Goal: Information Seeking & Learning: Find specific fact

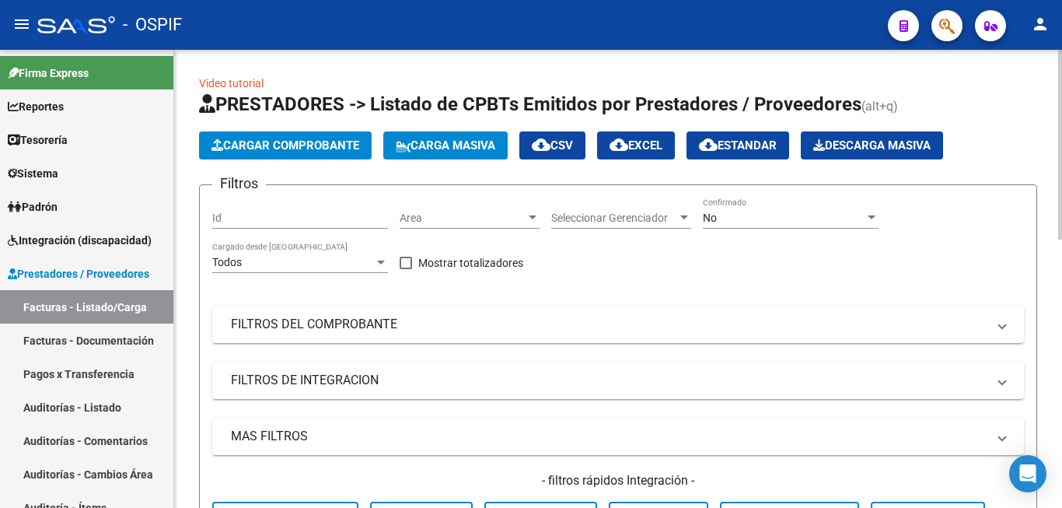
click at [257, 85] on link "Video tutorial" at bounding box center [231, 83] width 65 height 12
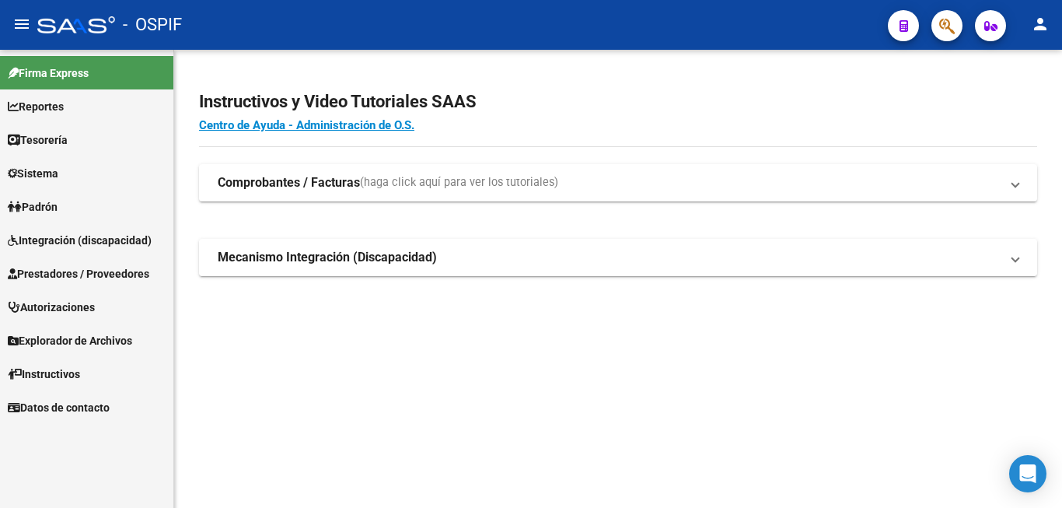
click at [110, 271] on span "Prestadores / Proveedores" at bounding box center [79, 273] width 142 height 17
click at [74, 273] on span "Prestadores / Proveedores" at bounding box center [79, 273] width 142 height 17
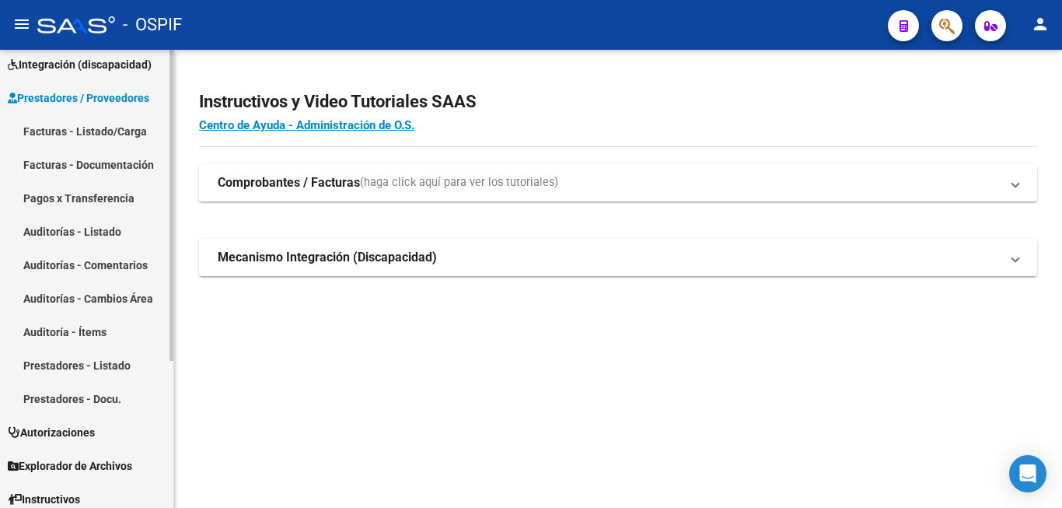
scroll to position [217, 0]
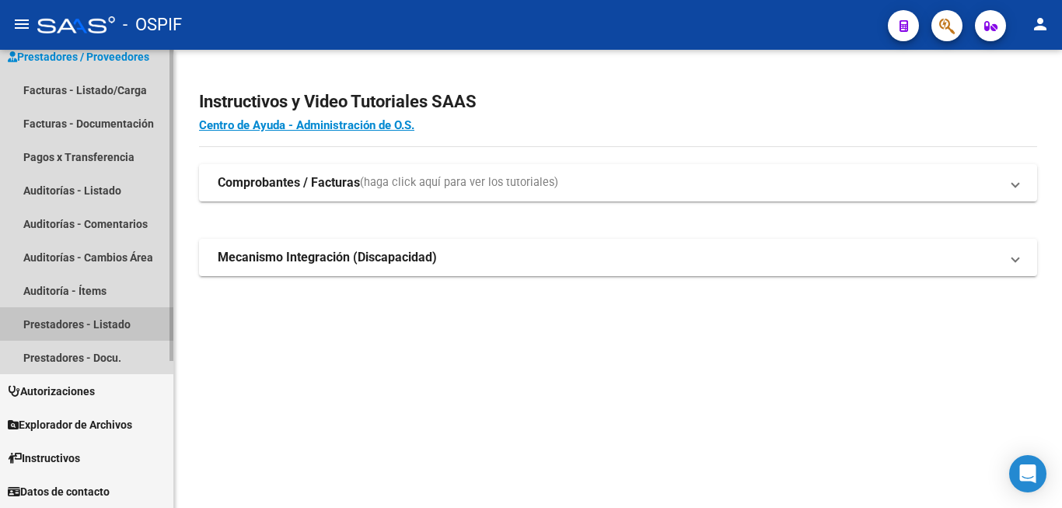
click at [87, 321] on link "Prestadores - Listado" at bounding box center [86, 323] width 173 height 33
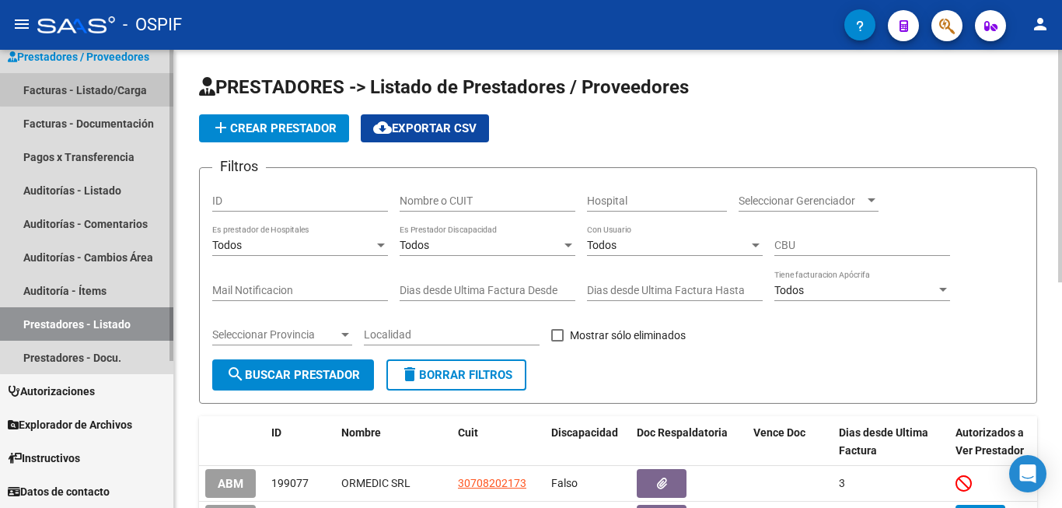
click at [99, 85] on link "Facturas - Listado/Carga" at bounding box center [86, 89] width 173 height 33
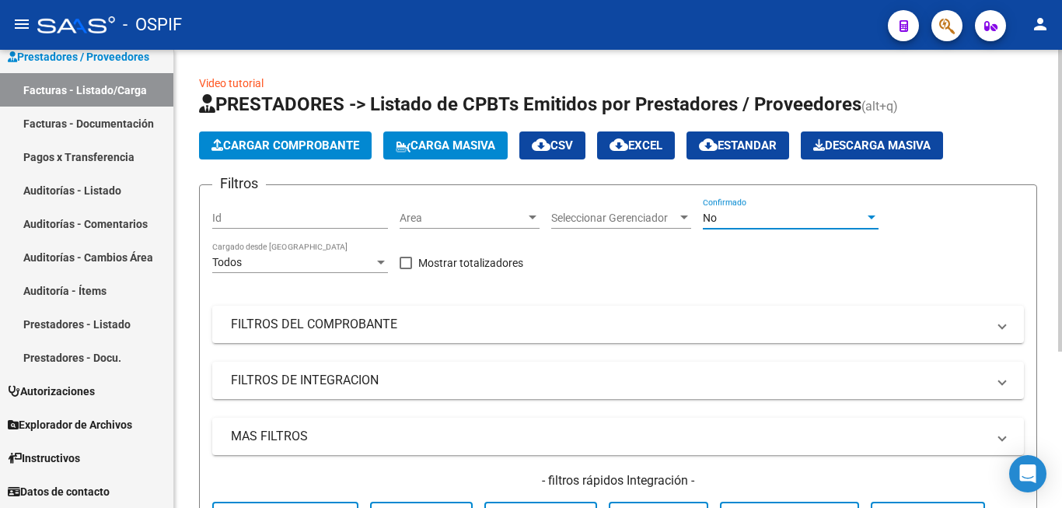
click at [814, 212] on div "No" at bounding box center [784, 218] width 162 height 13
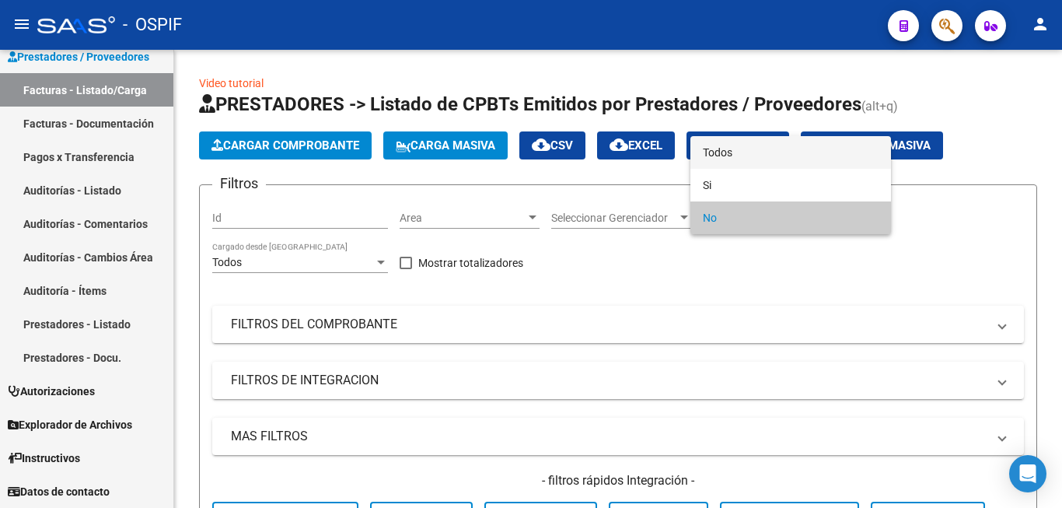
click at [747, 152] on span "Todos" at bounding box center [791, 152] width 176 height 33
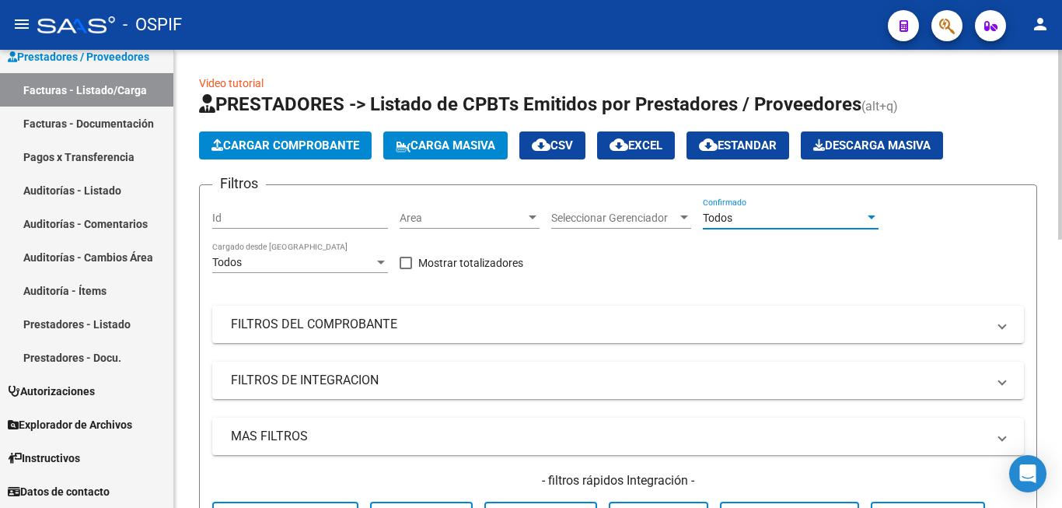
click at [706, 296] on div "Filtros Id Area Area Seleccionar Gerenciador Seleccionar Gerenciador Todos Conf…" at bounding box center [618, 372] width 812 height 348
click at [703, 333] on mat-expansion-panel-header "FILTROS DEL COMPROBANTE" at bounding box center [618, 324] width 812 height 37
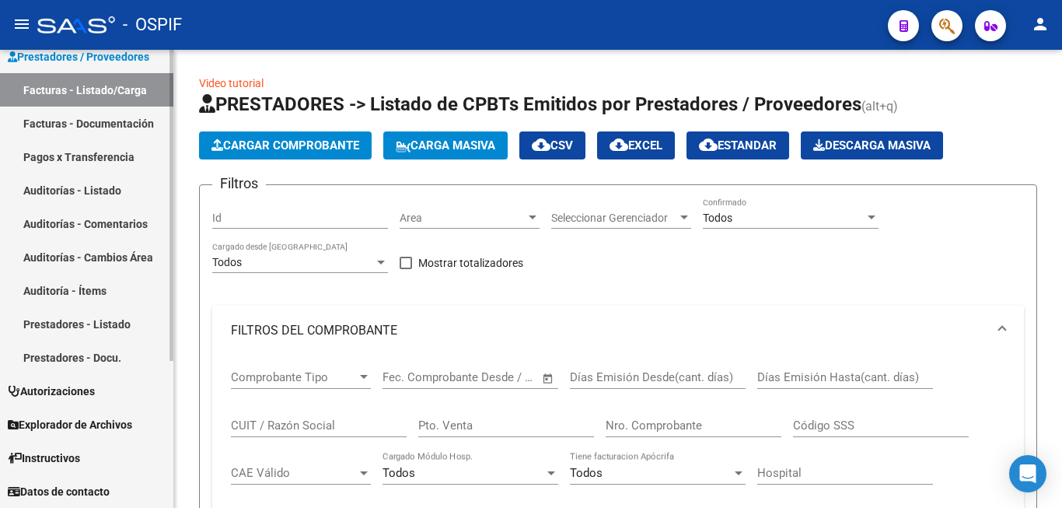
click at [103, 325] on link "Prestadores - Listado" at bounding box center [86, 323] width 173 height 33
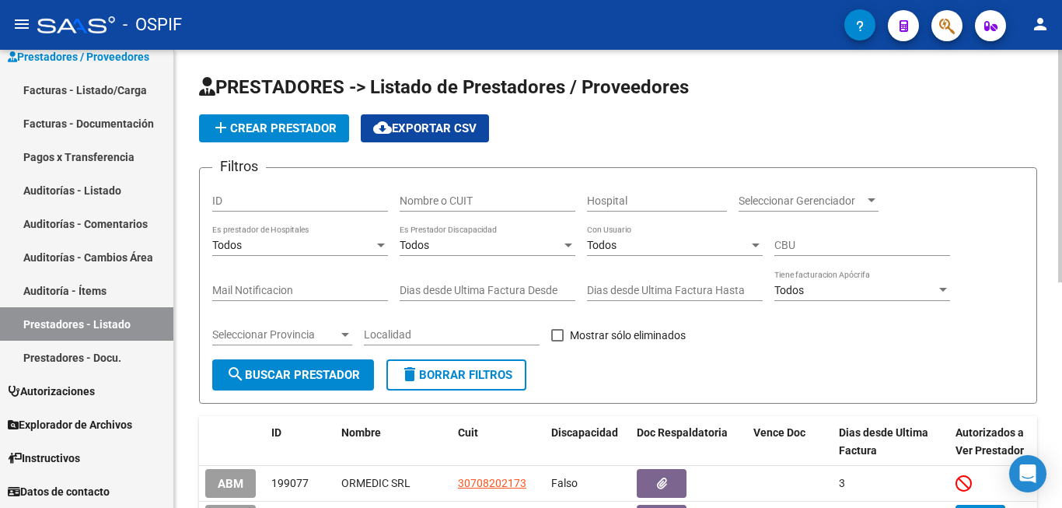
click at [482, 195] on input "Nombre o CUIT" at bounding box center [488, 200] width 176 height 13
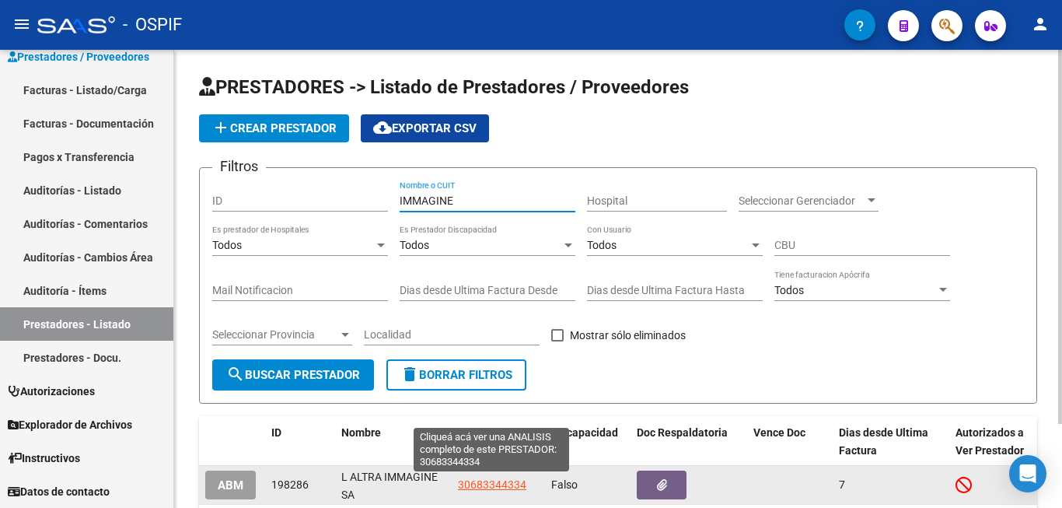
click at [492, 485] on span "30683344334" at bounding box center [492, 484] width 68 height 12
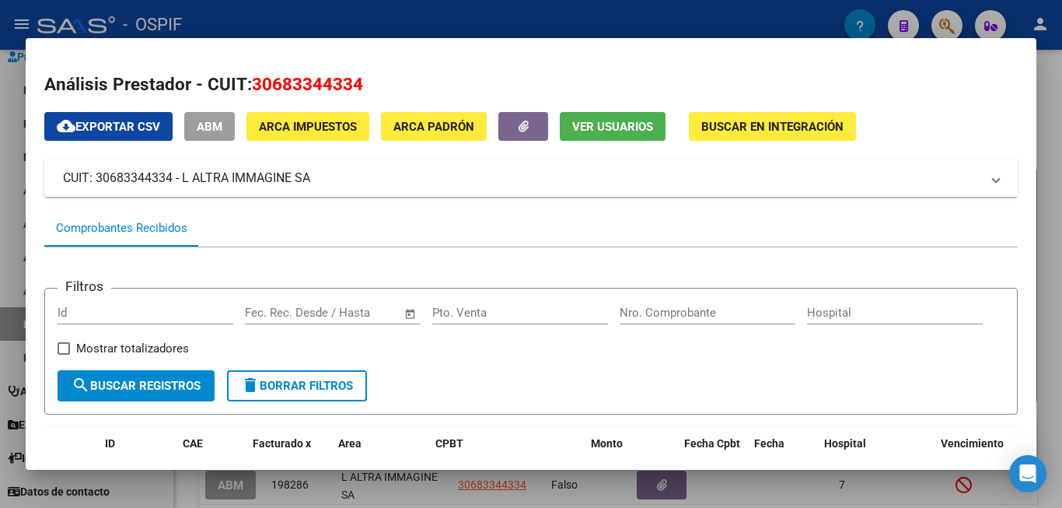
click at [871, 345] on div "Filtros Id Start date – End date Fec. Rec. Desde / Hasta Pto. Venta Nro. Compro…" at bounding box center [531, 335] width 947 height 69
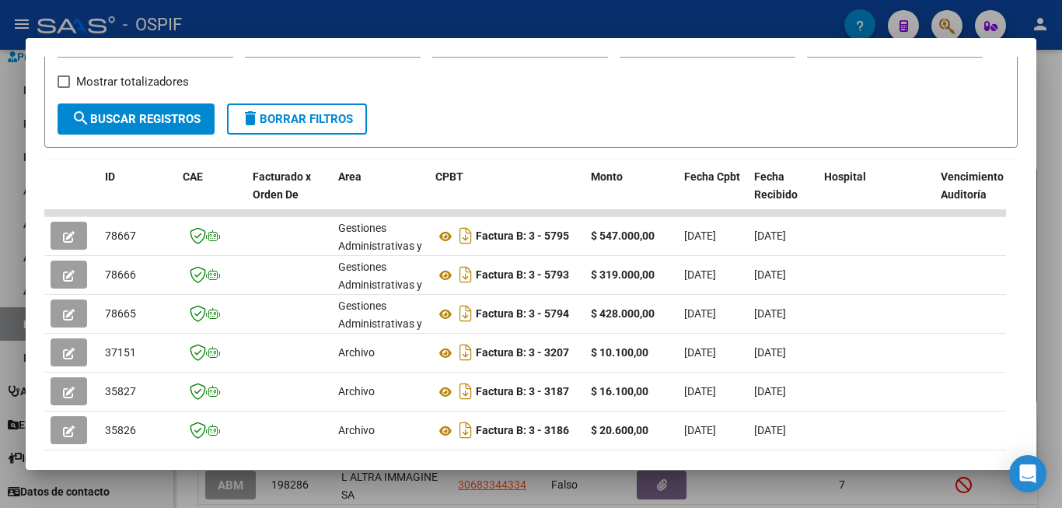
scroll to position [311, 0]
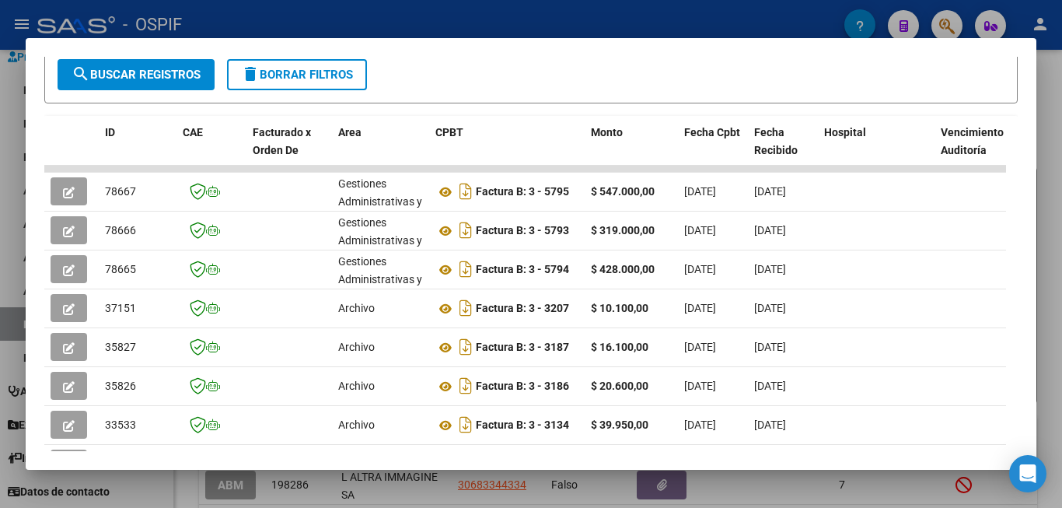
click at [1048, 355] on div at bounding box center [531, 254] width 1062 height 508
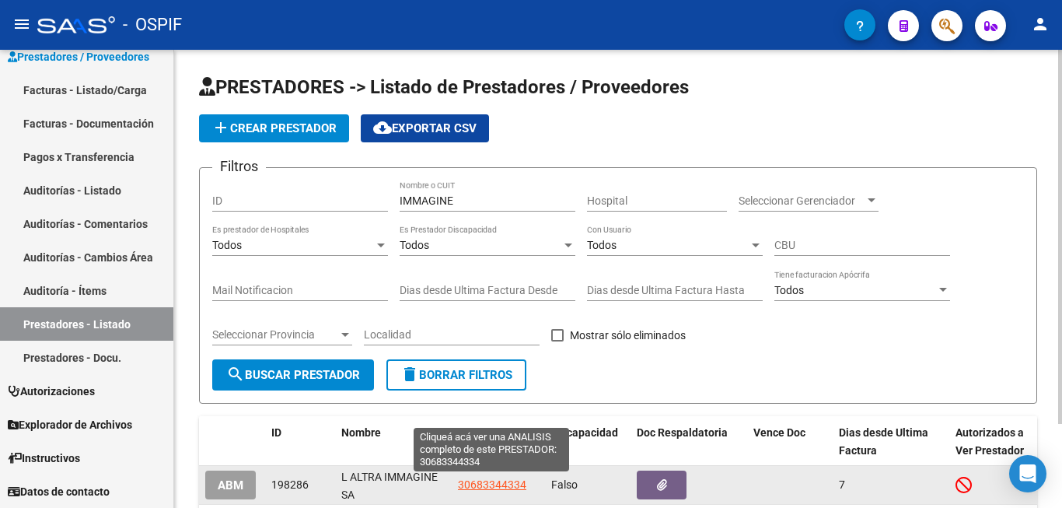
click at [495, 485] on span "30683344334" at bounding box center [492, 484] width 68 height 12
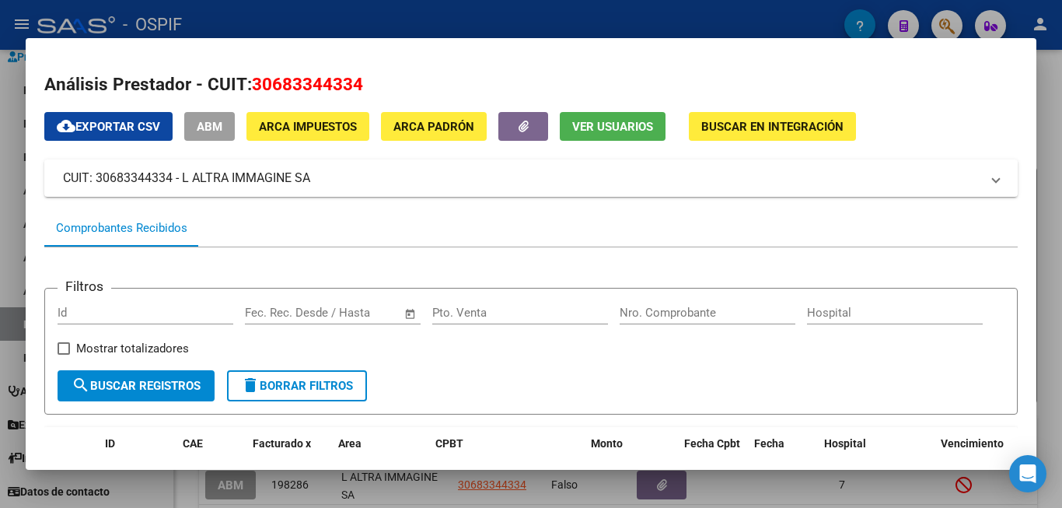
click at [726, 370] on div "Filtros Id Start date – End date Fec. Rec. Desde / Hasta Pto. Venta Nro. Compro…" at bounding box center [531, 335] width 947 height 69
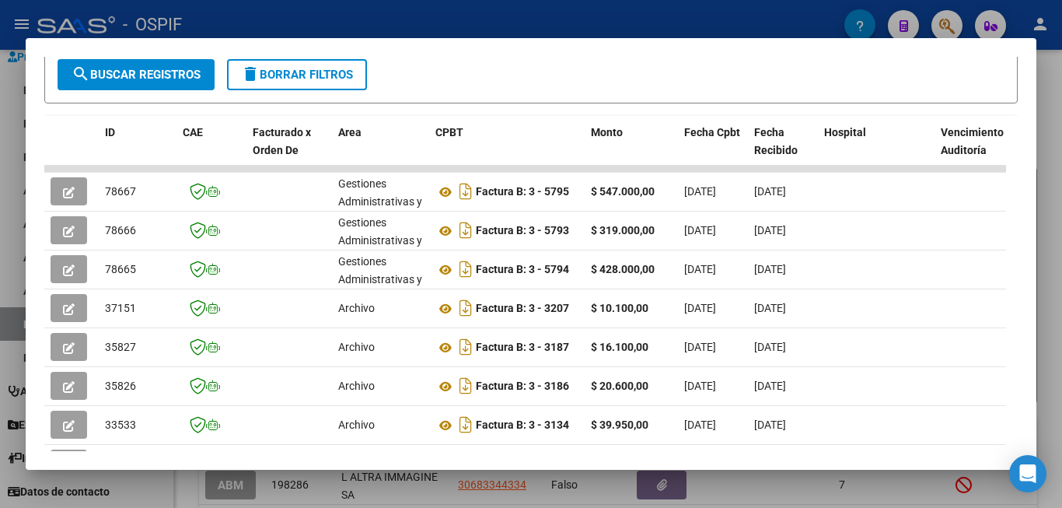
click at [1059, 352] on div at bounding box center [531, 254] width 1062 height 508
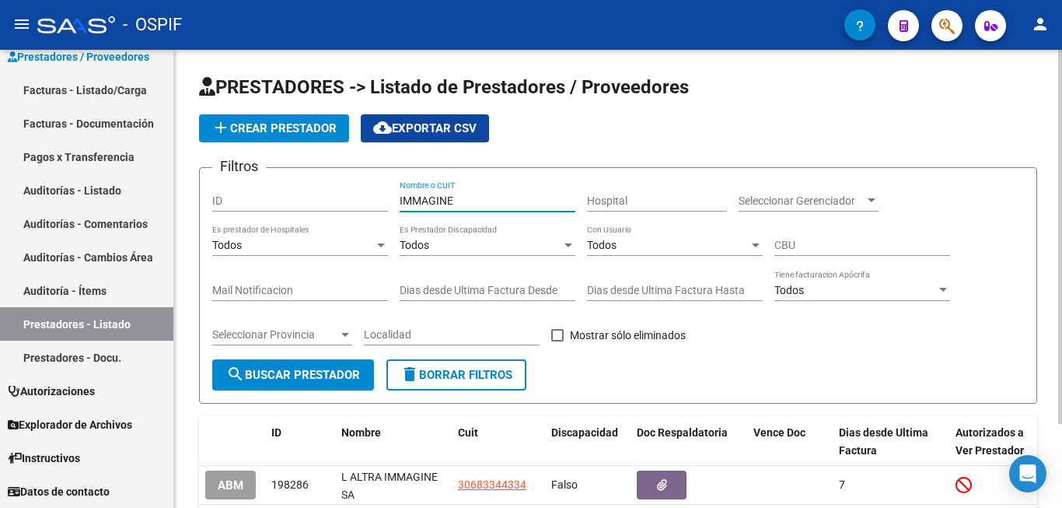
click at [460, 196] on input "IMMAGINE" at bounding box center [488, 200] width 176 height 13
type input "I"
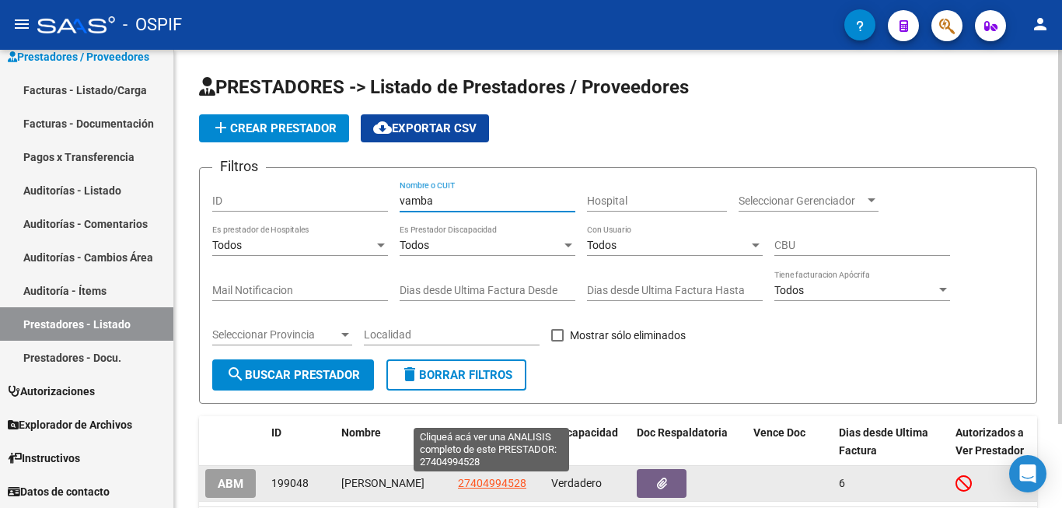
type input "vamba"
click at [485, 484] on span "27404994528" at bounding box center [492, 483] width 68 height 12
type textarea "27404994528"
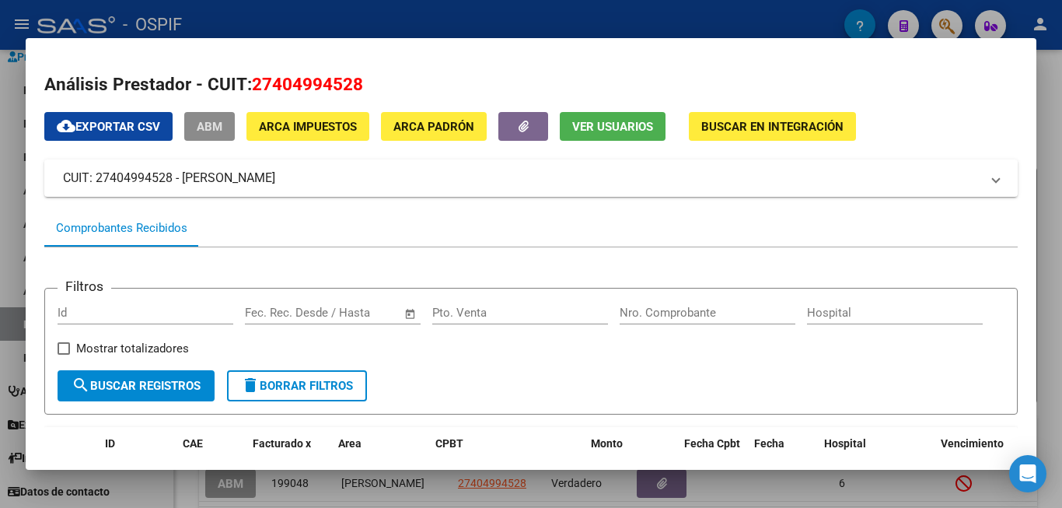
click at [618, 370] on div "Filtros Id Start date – End date Fec. Rec. Desde / Hasta Pto. Venta Nro. Compro…" at bounding box center [531, 335] width 947 height 69
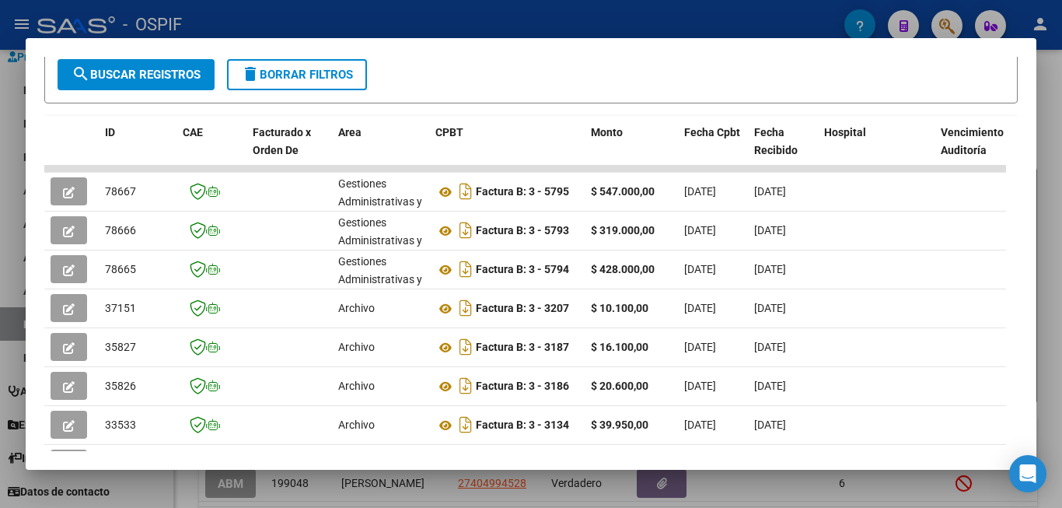
click at [1062, 362] on div at bounding box center [531, 254] width 1062 height 508
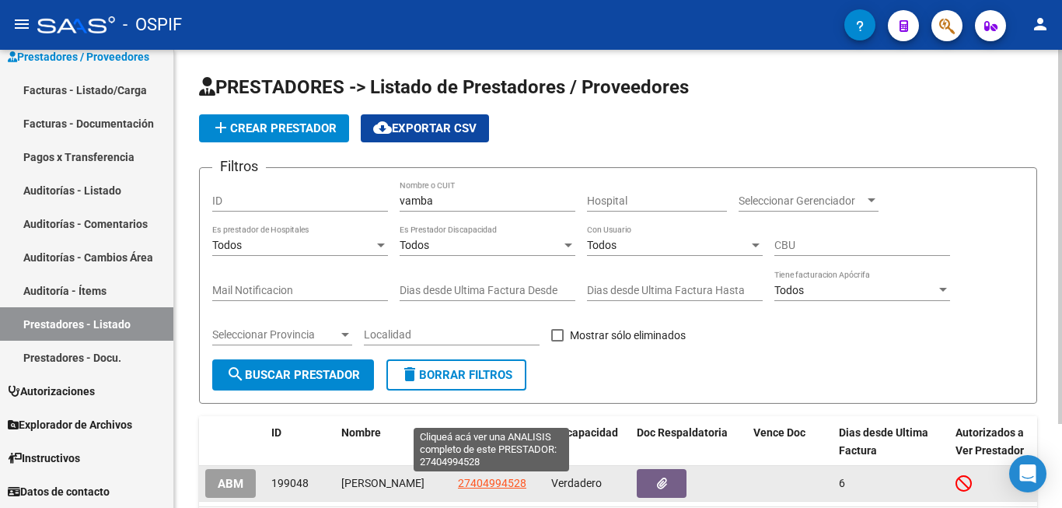
click at [493, 487] on span "27404994528" at bounding box center [492, 483] width 68 height 12
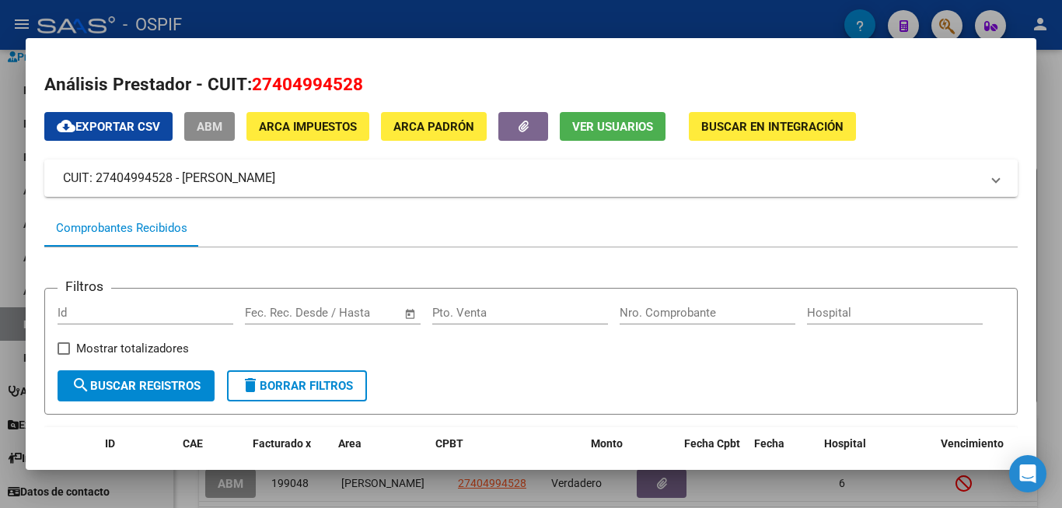
click at [645, 362] on div "Filtros Id Start date – End date Fec. Rec. Desde / Hasta Pto. Venta Nro. Compro…" at bounding box center [531, 335] width 947 height 69
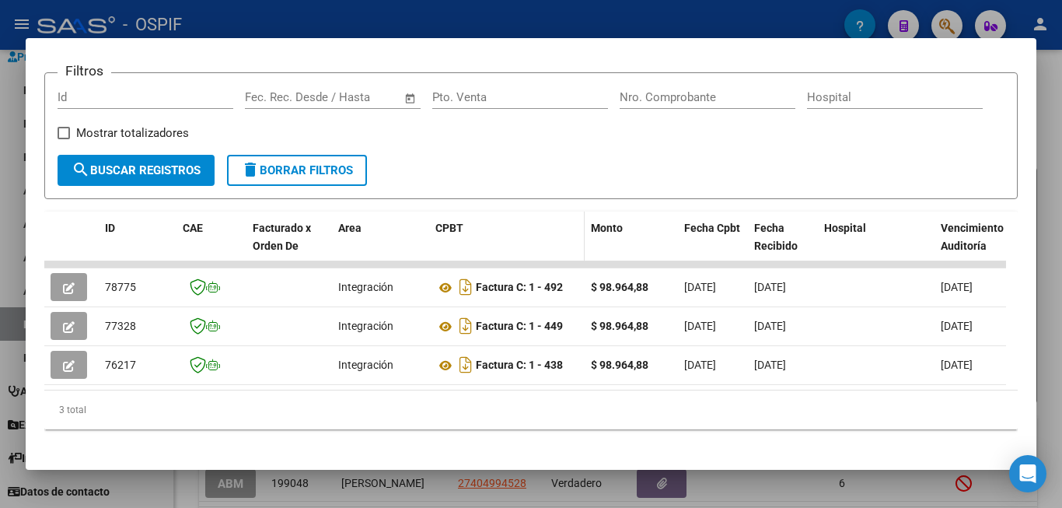
scroll to position [243, 0]
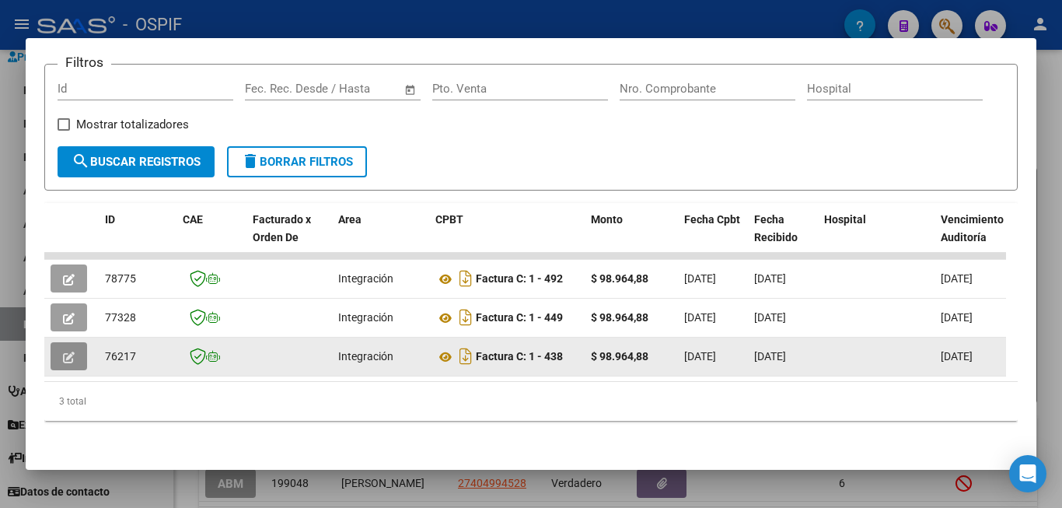
click at [75, 342] on button "button" at bounding box center [69, 356] width 37 height 28
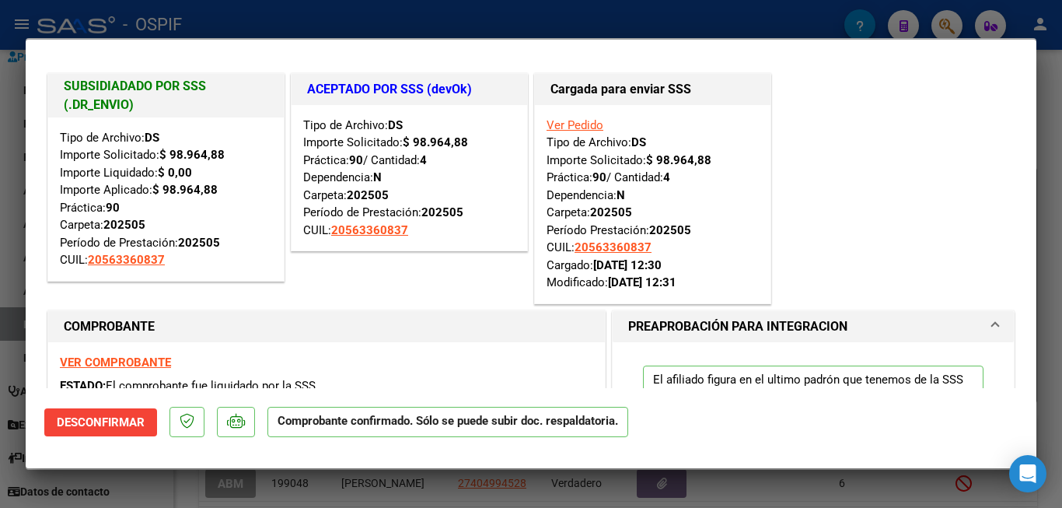
scroll to position [0, 0]
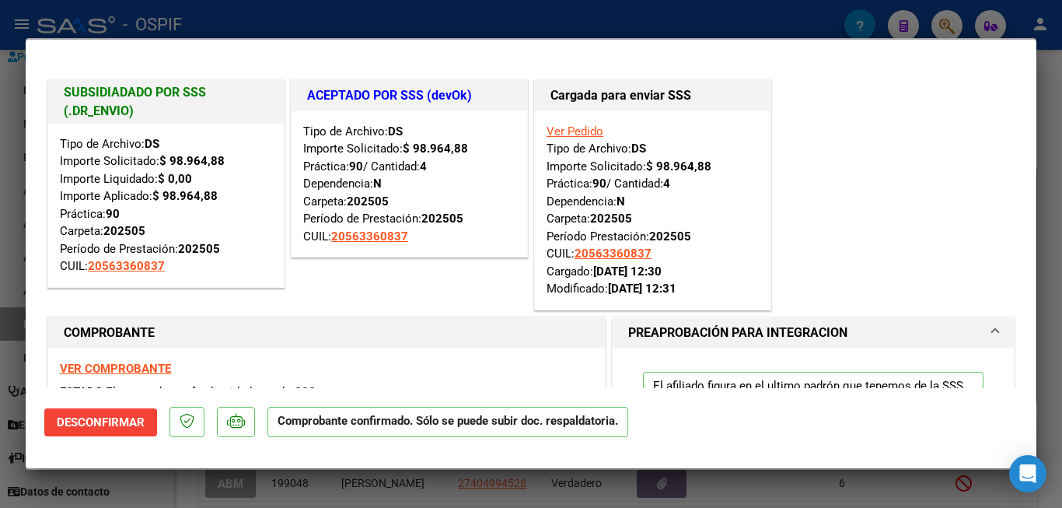
click at [1055, 357] on div at bounding box center [531, 254] width 1062 height 508
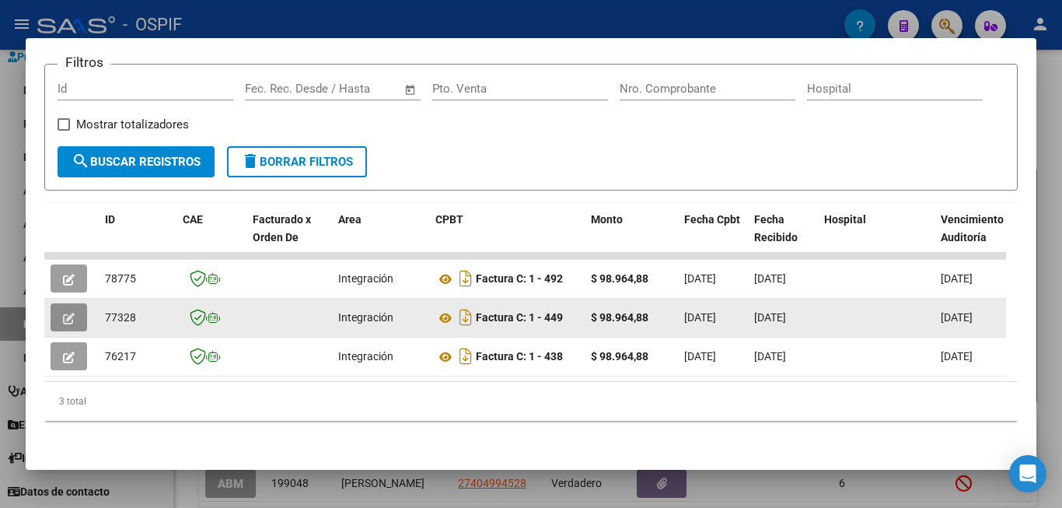
click at [77, 306] on button "button" at bounding box center [69, 317] width 37 height 28
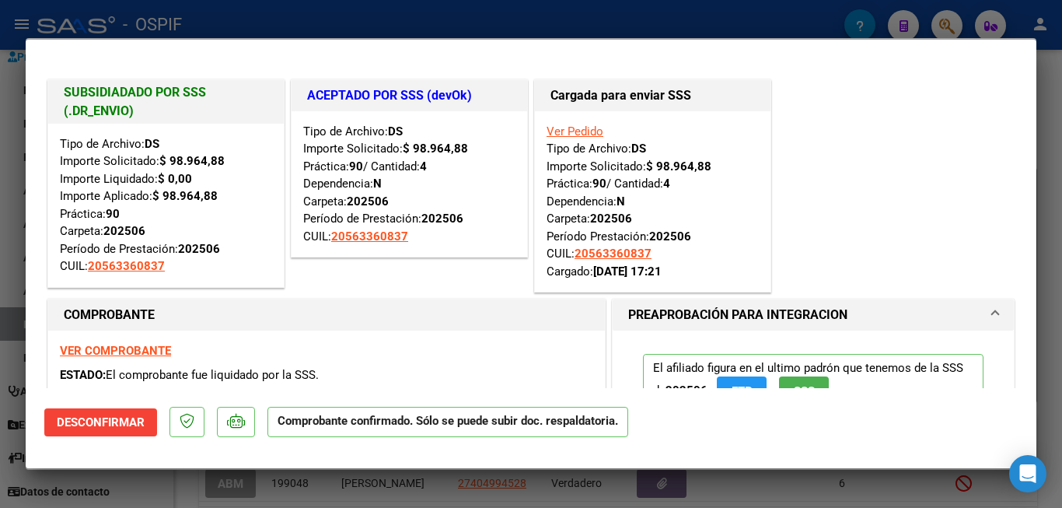
click at [1049, 282] on div at bounding box center [531, 254] width 1062 height 508
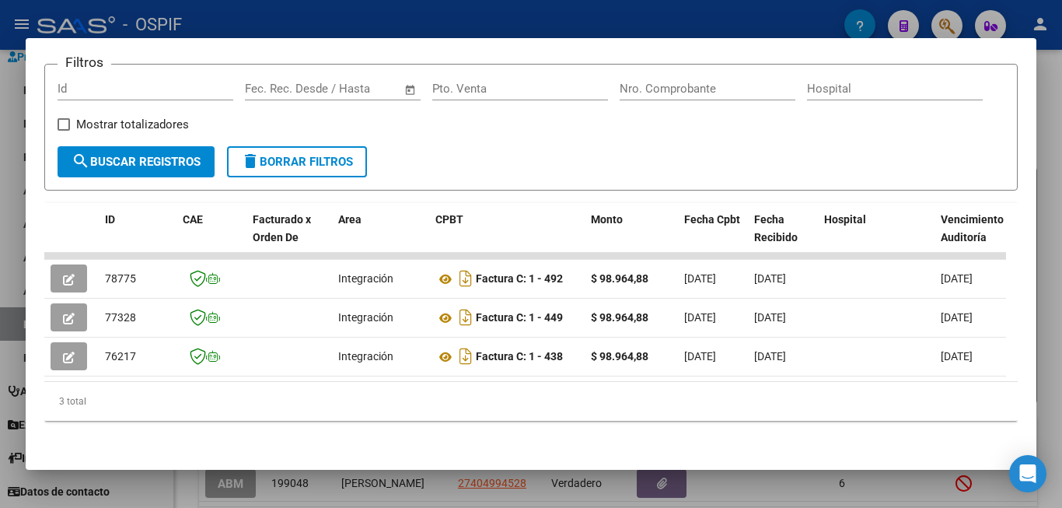
click at [1055, 333] on div at bounding box center [531, 254] width 1062 height 508
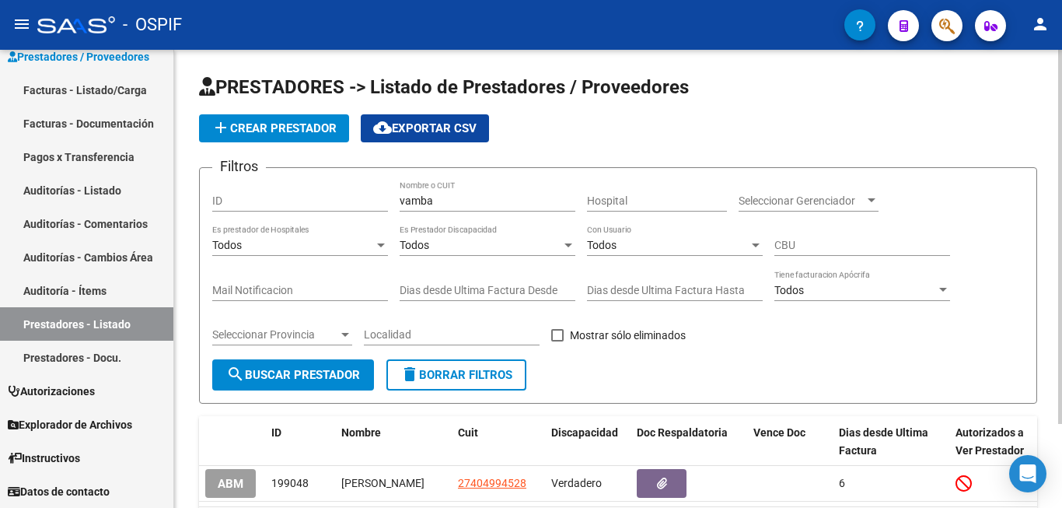
click at [484, 195] on input "vamba" at bounding box center [488, 200] width 176 height 13
type input "v"
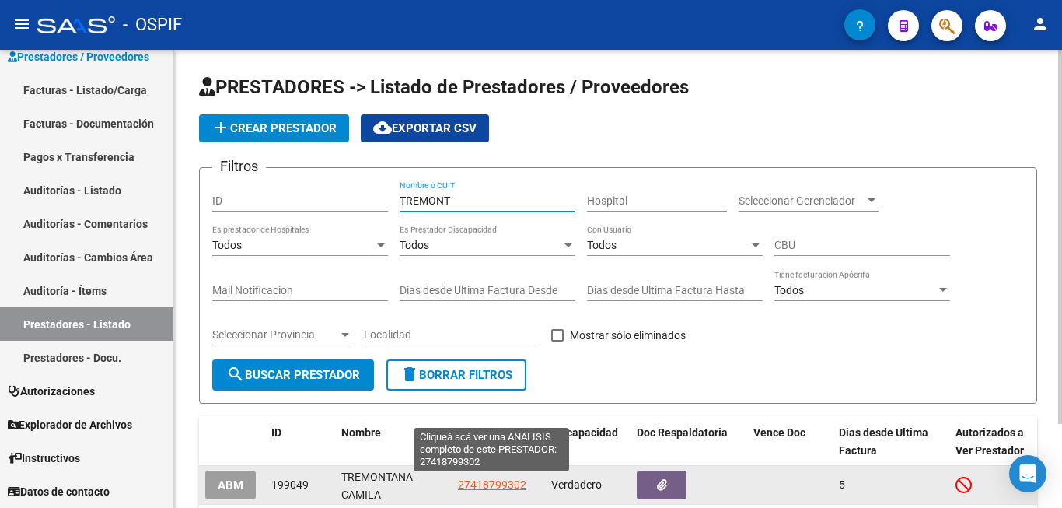
type input "TREMONT"
click at [511, 483] on span "27418799302" at bounding box center [492, 484] width 68 height 12
type textarea "27418799302"
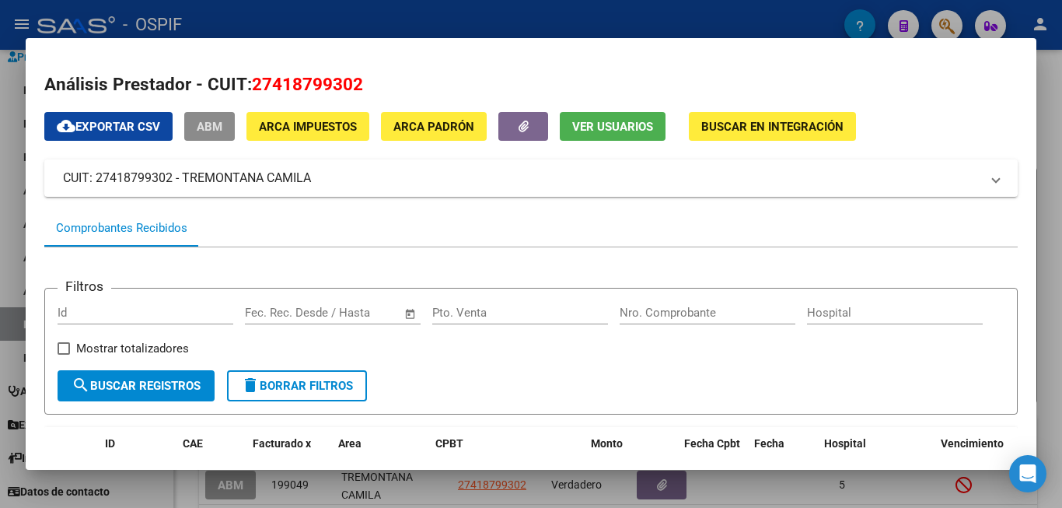
click at [889, 352] on div "Filtros Id Start date – End date Fec. Rec. Desde / Hasta Pto. Venta Nro. Compro…" at bounding box center [531, 335] width 947 height 69
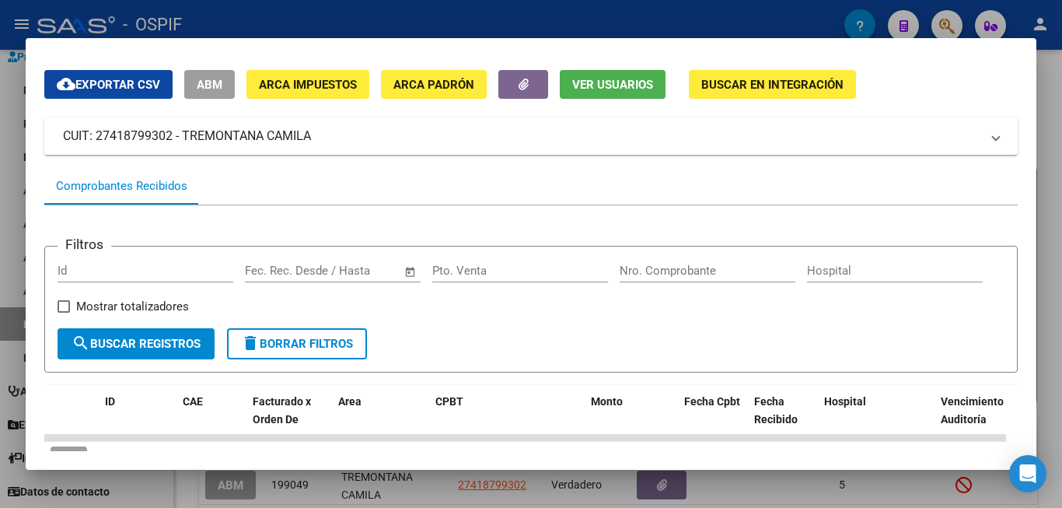
scroll to position [78, 0]
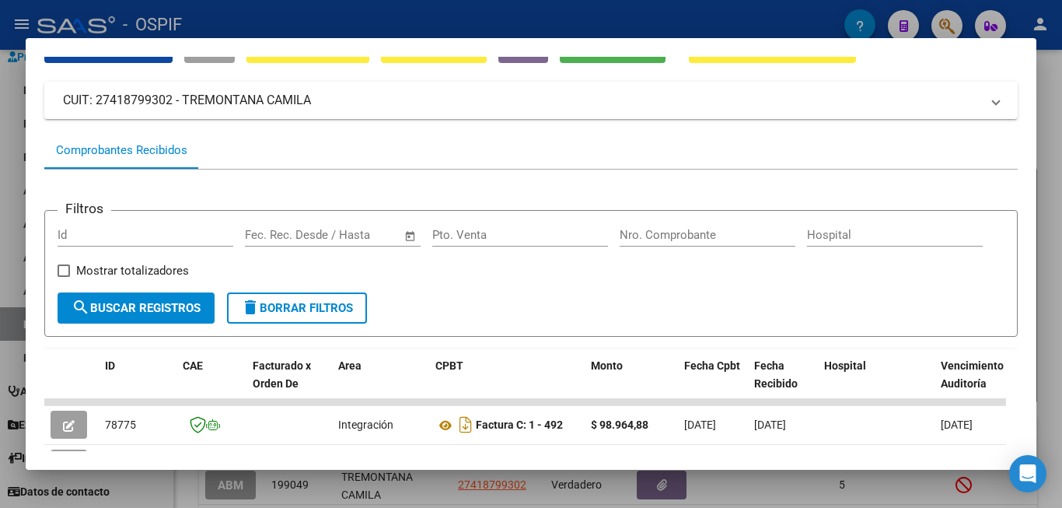
click at [1048, 346] on div at bounding box center [531, 254] width 1062 height 508
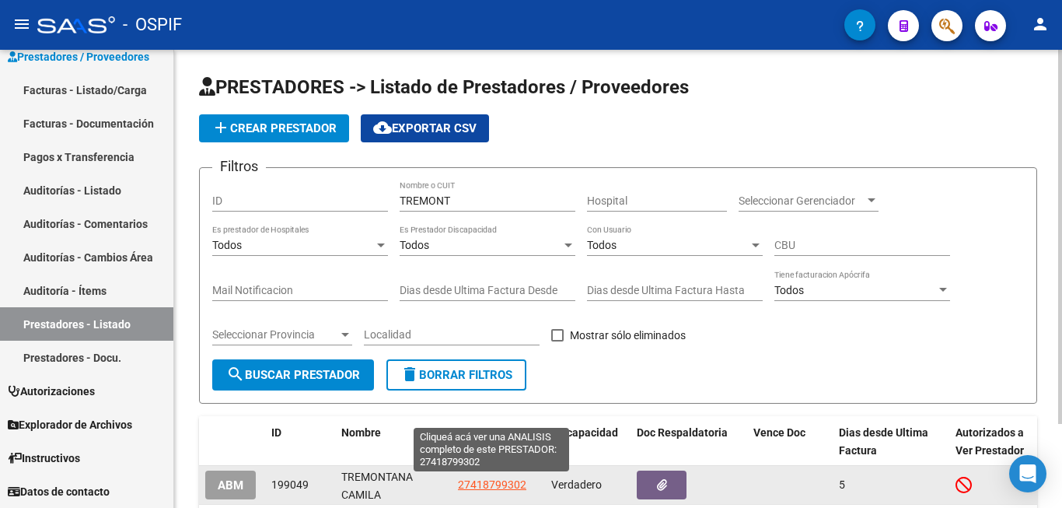
click at [501, 483] on span "27418799302" at bounding box center [492, 484] width 68 height 12
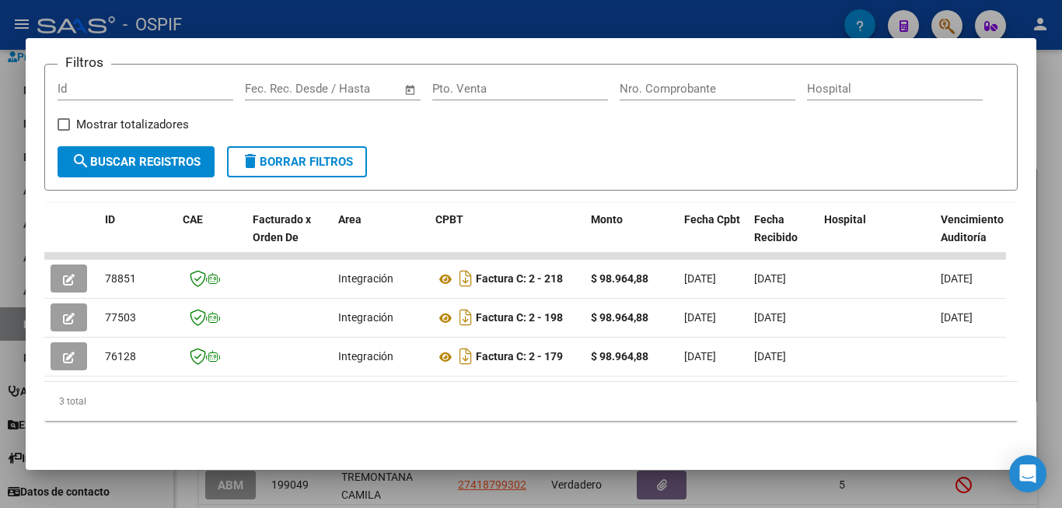
scroll to position [243, 0]
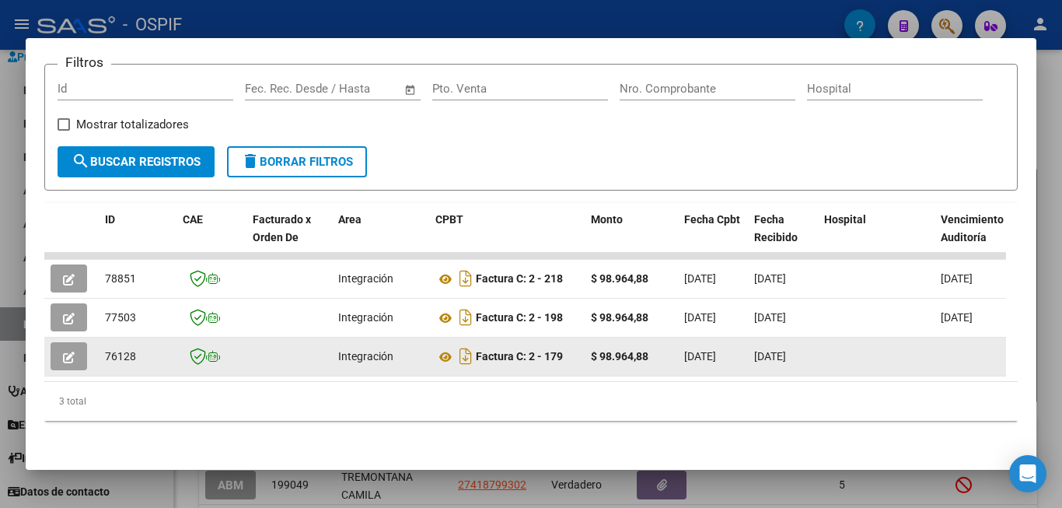
click at [70, 352] on icon "button" at bounding box center [69, 358] width 12 height 12
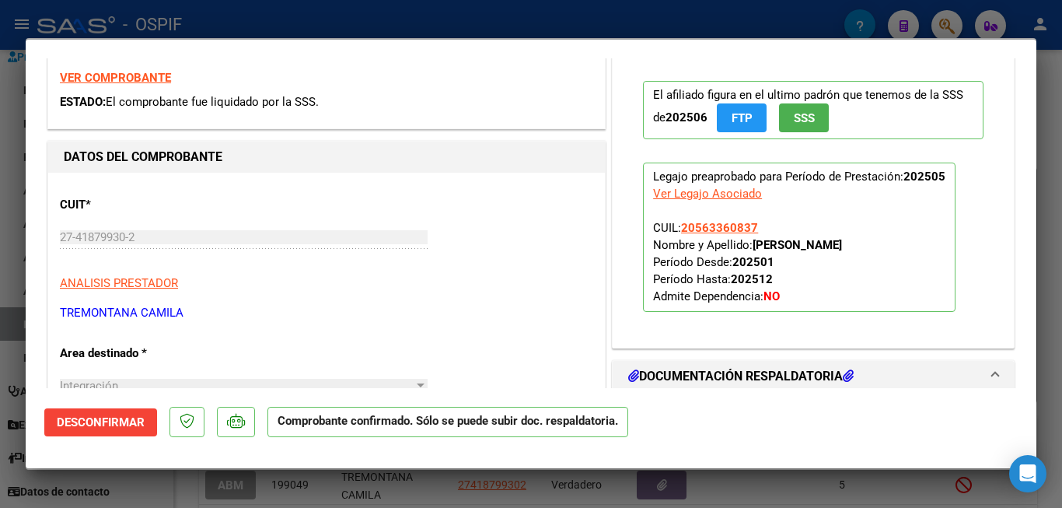
scroll to position [0, 0]
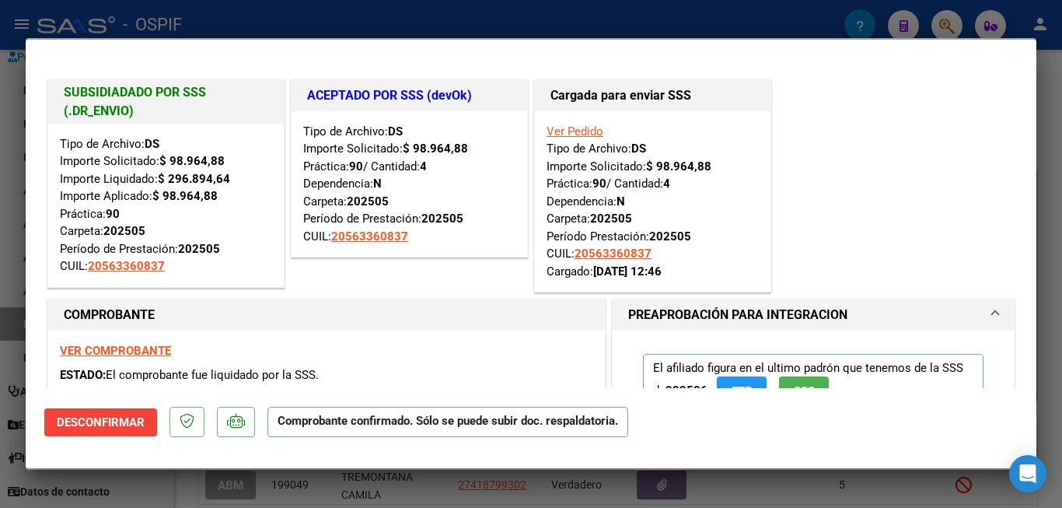
click at [1059, 317] on div at bounding box center [531, 254] width 1062 height 508
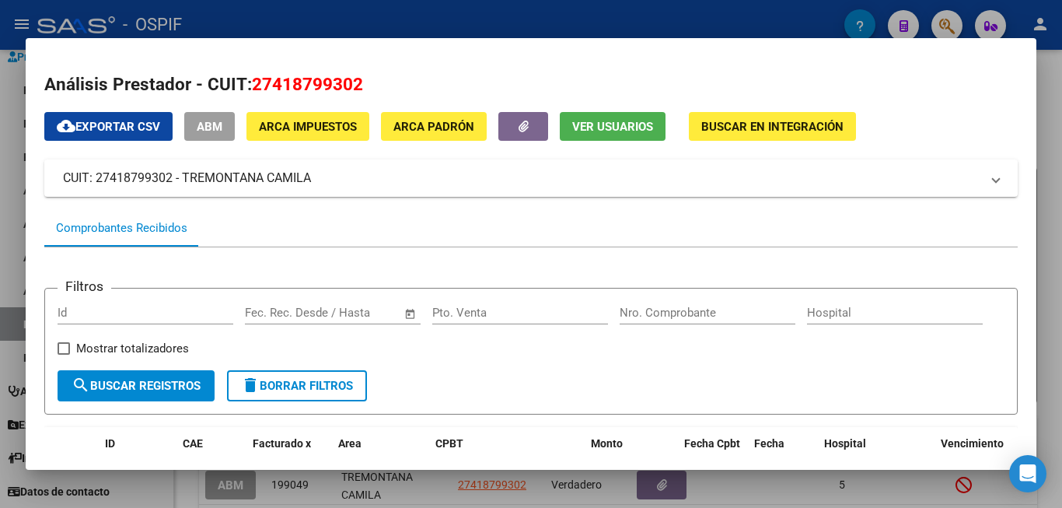
scroll to position [243, 0]
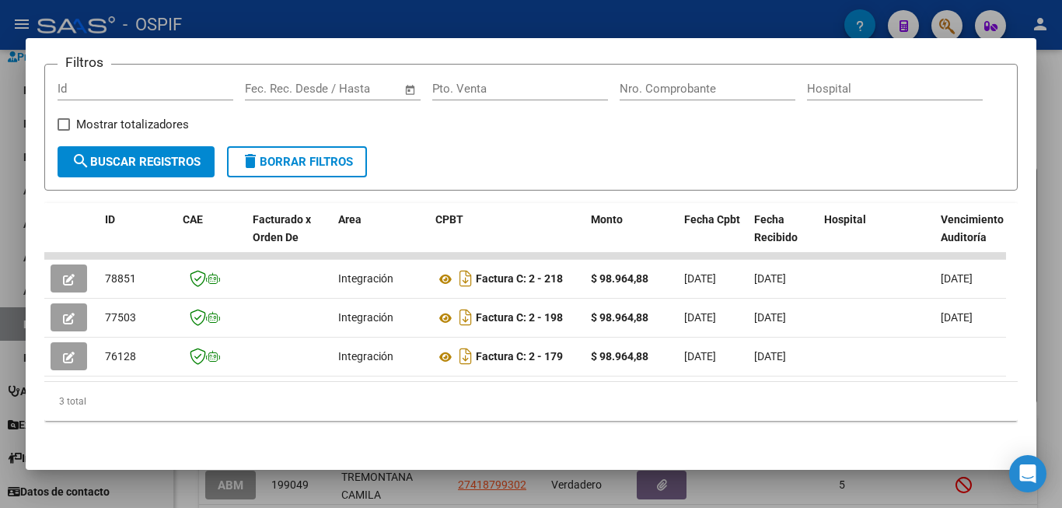
click at [1053, 380] on div at bounding box center [531, 254] width 1062 height 508
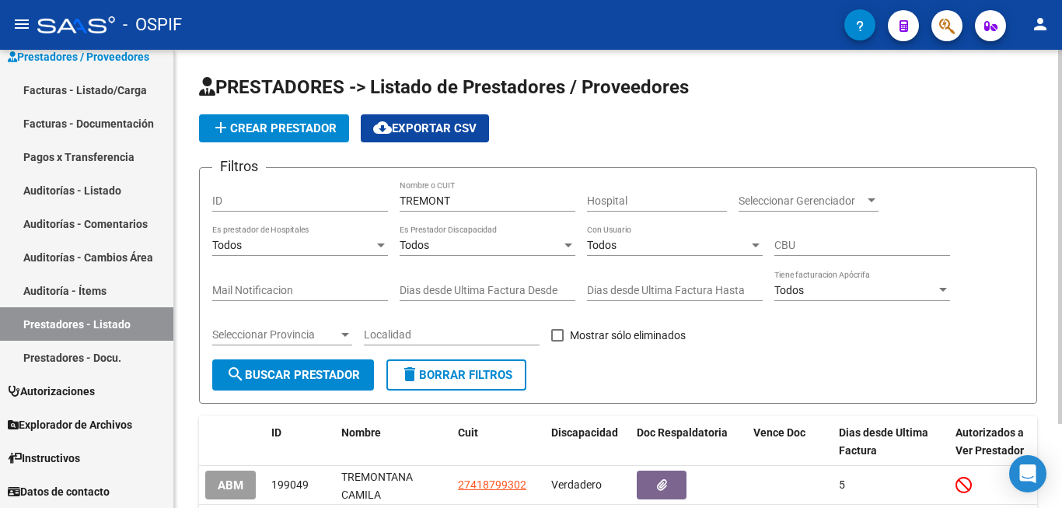
click at [481, 204] on input "TREMONT" at bounding box center [488, 200] width 176 height 13
type input "T"
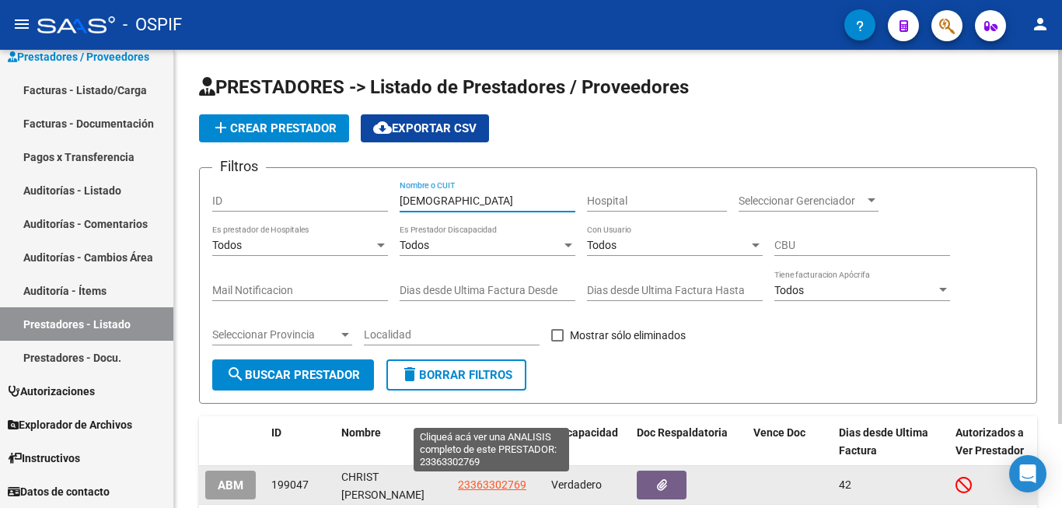
type input "[DEMOGRAPHIC_DATA]"
click at [506, 485] on span "23363302769" at bounding box center [492, 484] width 68 height 12
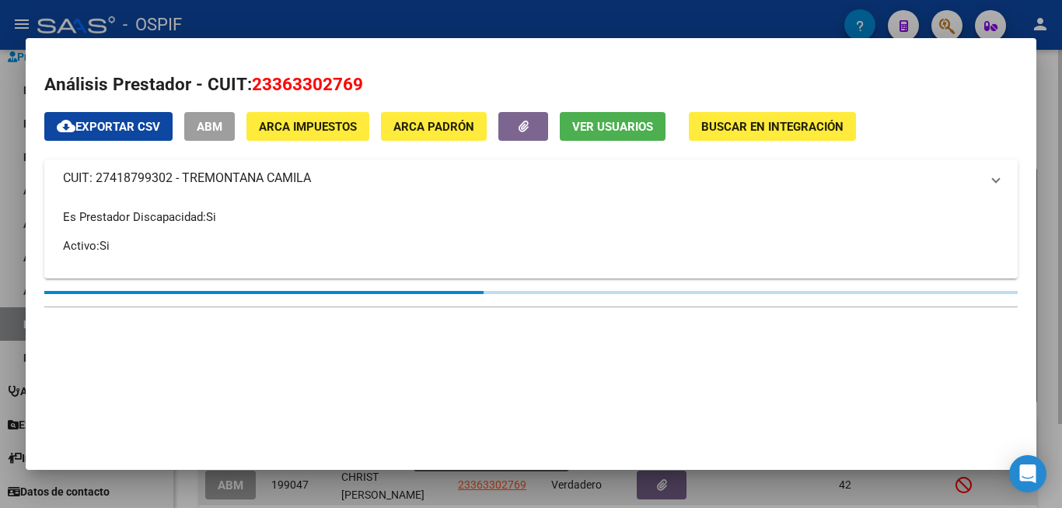
type textarea "23363302769"
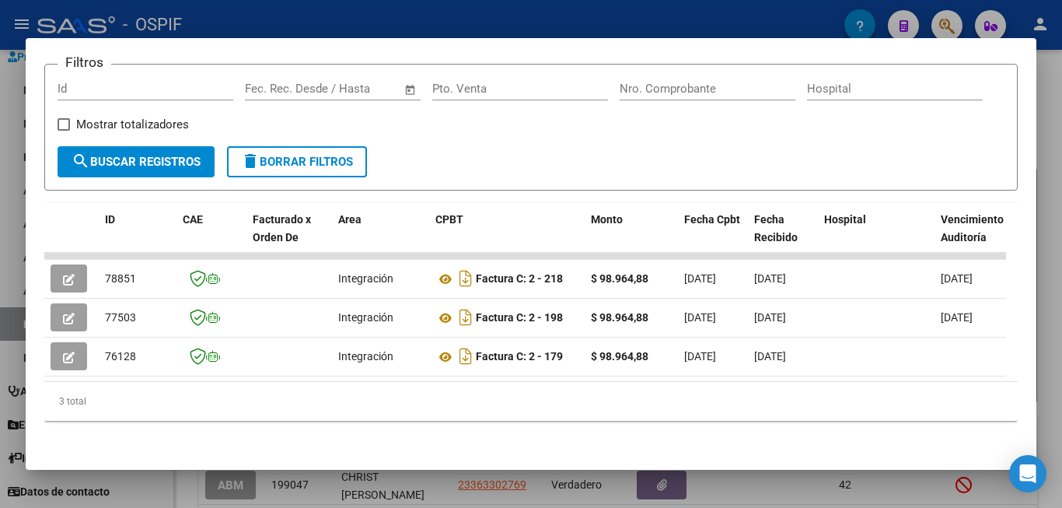
click at [1050, 355] on div at bounding box center [531, 254] width 1062 height 508
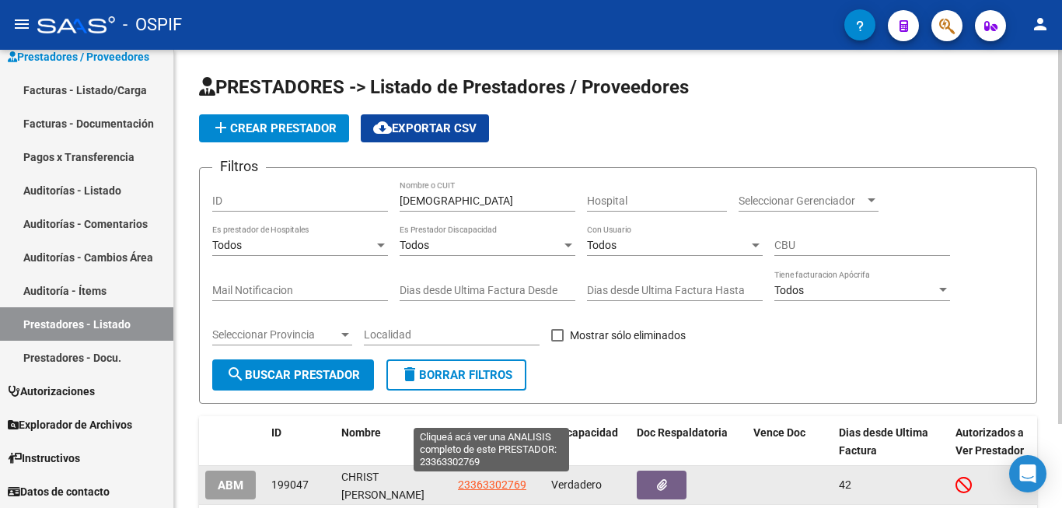
click at [497, 485] on span "23363302769" at bounding box center [492, 484] width 68 height 12
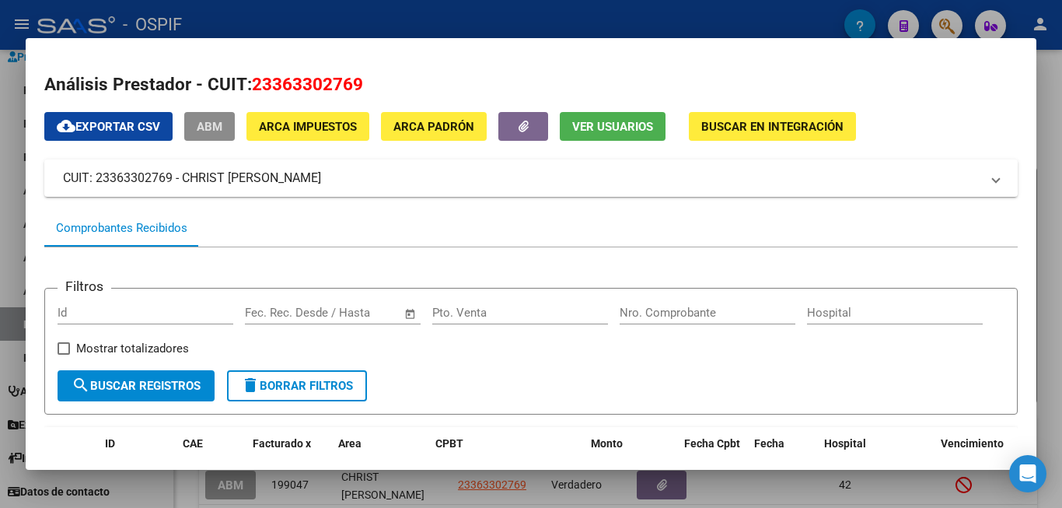
click at [698, 370] on div "Filtros Id Start date – End date Fec. Rec. Desde / Hasta Pto. Venta Nro. Compro…" at bounding box center [531, 335] width 947 height 69
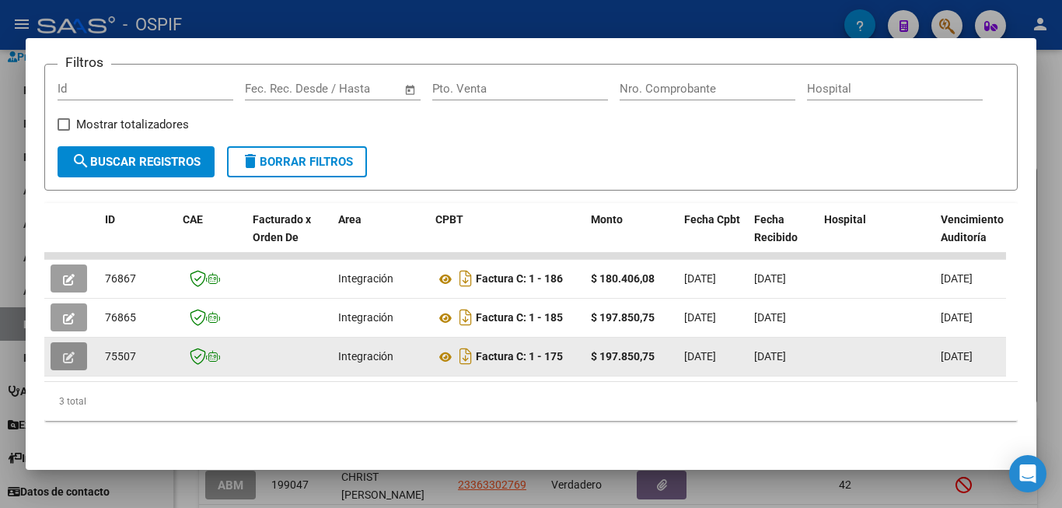
click at [75, 342] on button "button" at bounding box center [69, 356] width 37 height 28
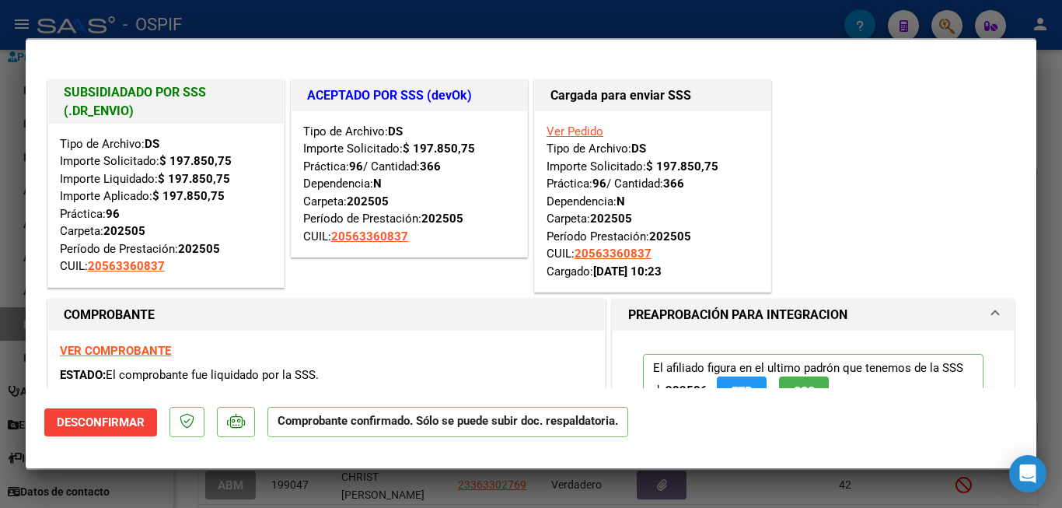
click at [1057, 320] on div at bounding box center [531, 254] width 1062 height 508
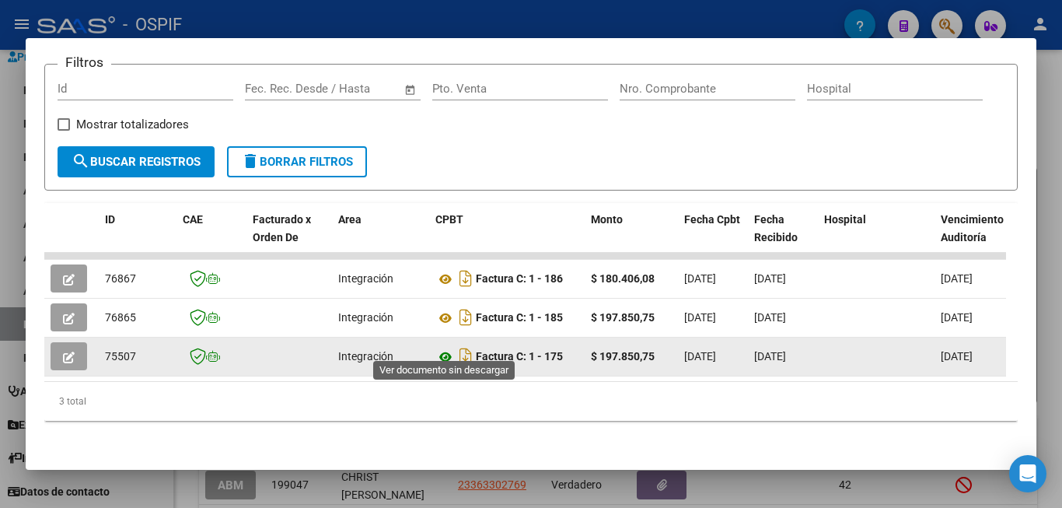
click at [443, 348] on icon at bounding box center [446, 357] width 20 height 19
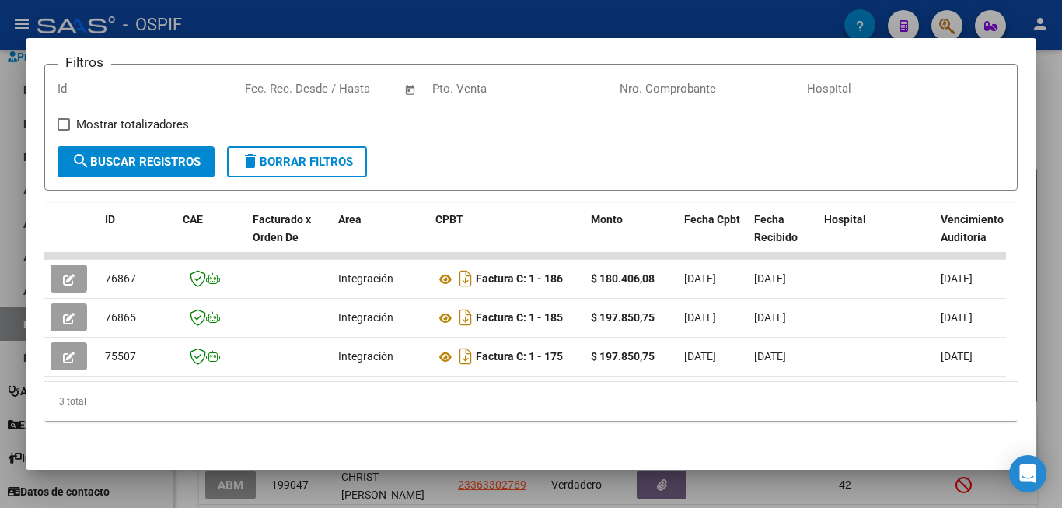
click at [1059, 362] on div at bounding box center [531, 254] width 1062 height 508
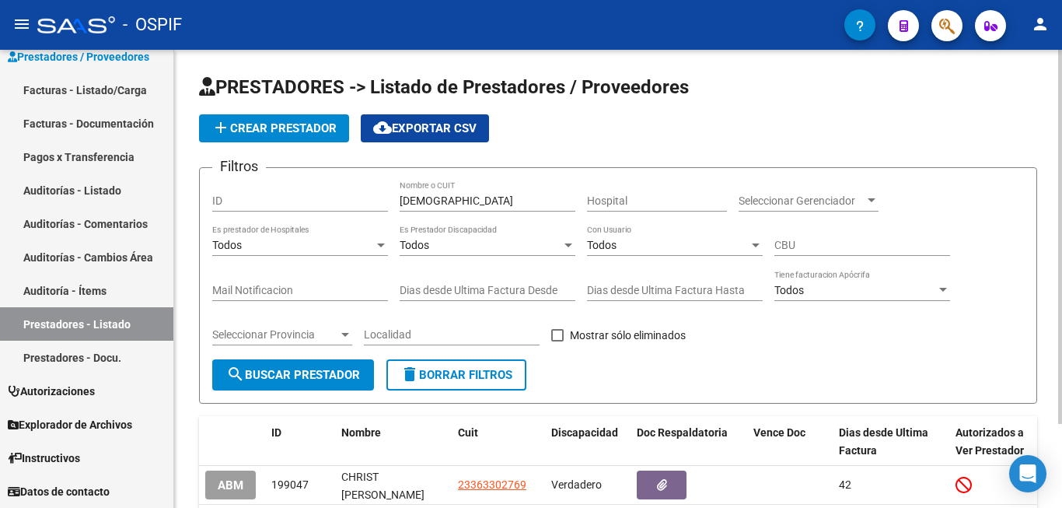
click at [444, 193] on div "[DEMOGRAPHIC_DATA] Nombre o CUIT" at bounding box center [488, 195] width 176 height 31
type input "c"
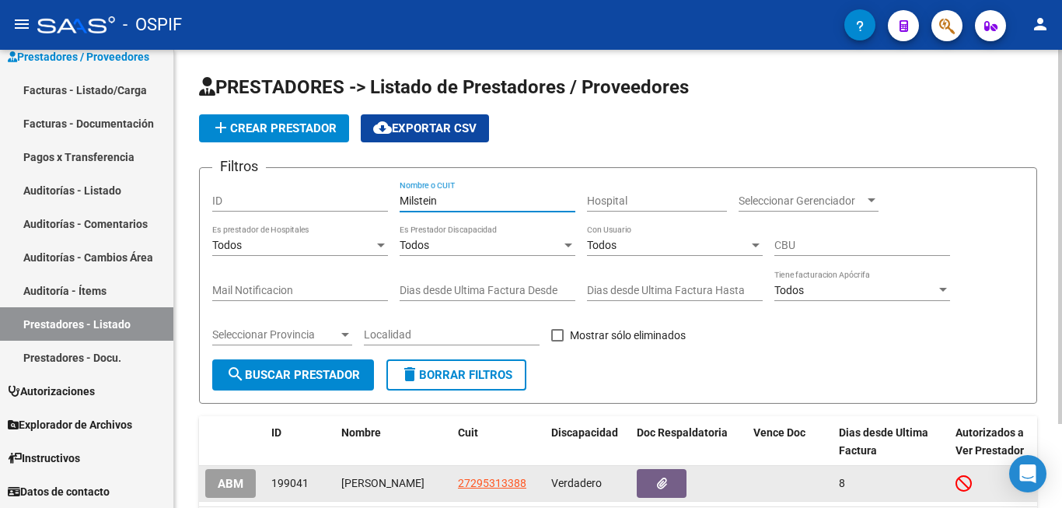
type input "Milstein"
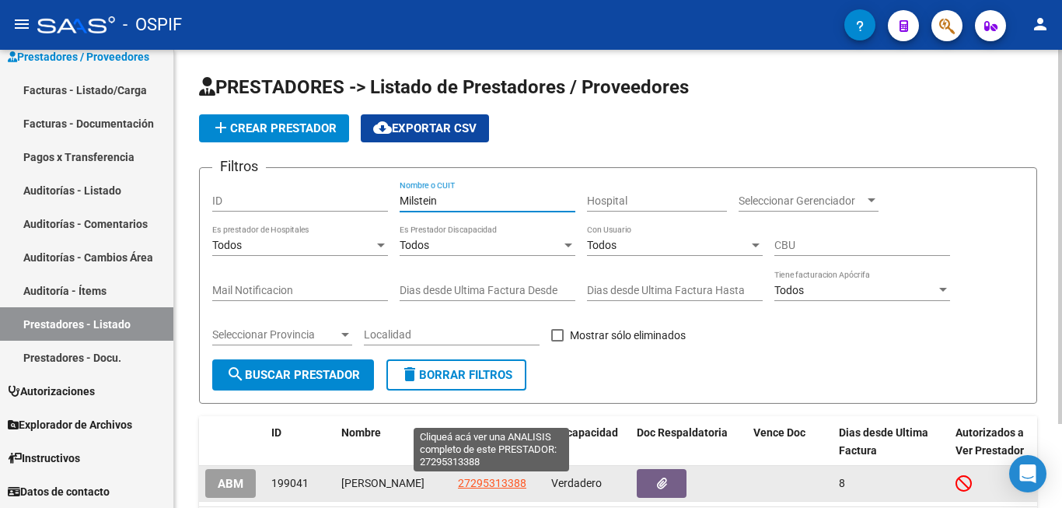
click at [490, 485] on span "27295313388" at bounding box center [492, 483] width 68 height 12
type textarea "27295313388"
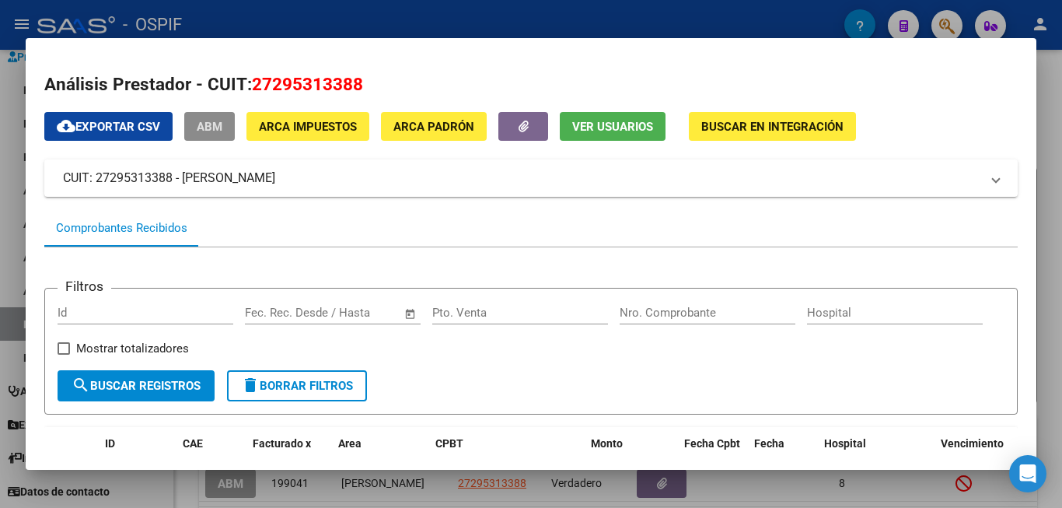
click at [757, 383] on form "Filtros Id Start date – End date Fec. Rec. Desde / Hasta Pto. Venta Nro. Compro…" at bounding box center [531, 351] width 974 height 127
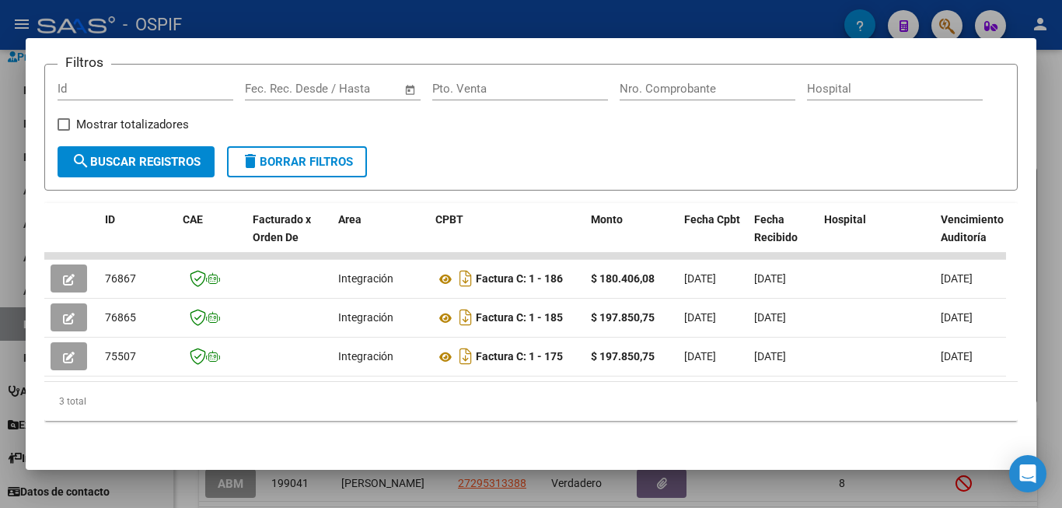
click at [1049, 350] on div at bounding box center [531, 254] width 1062 height 508
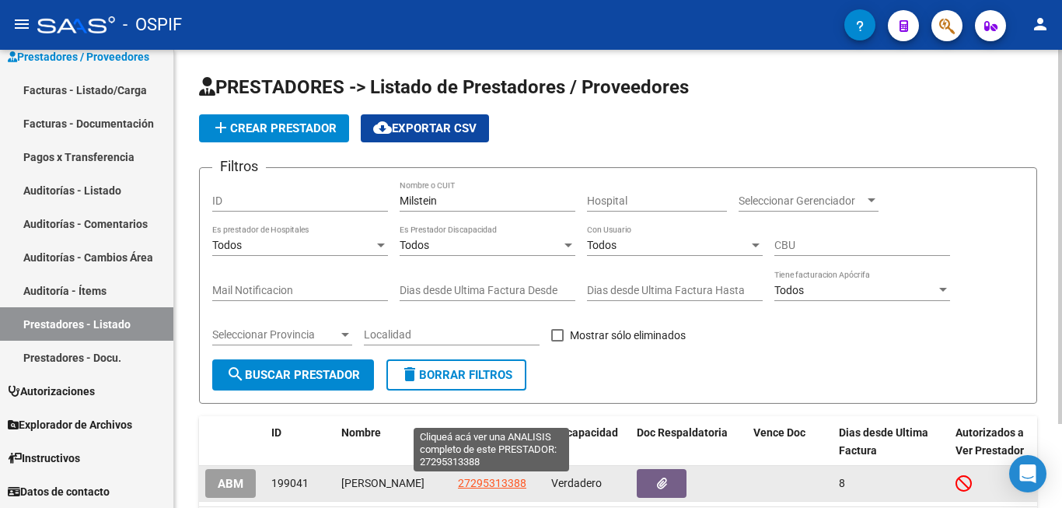
click at [501, 486] on span "27295313388" at bounding box center [492, 483] width 68 height 12
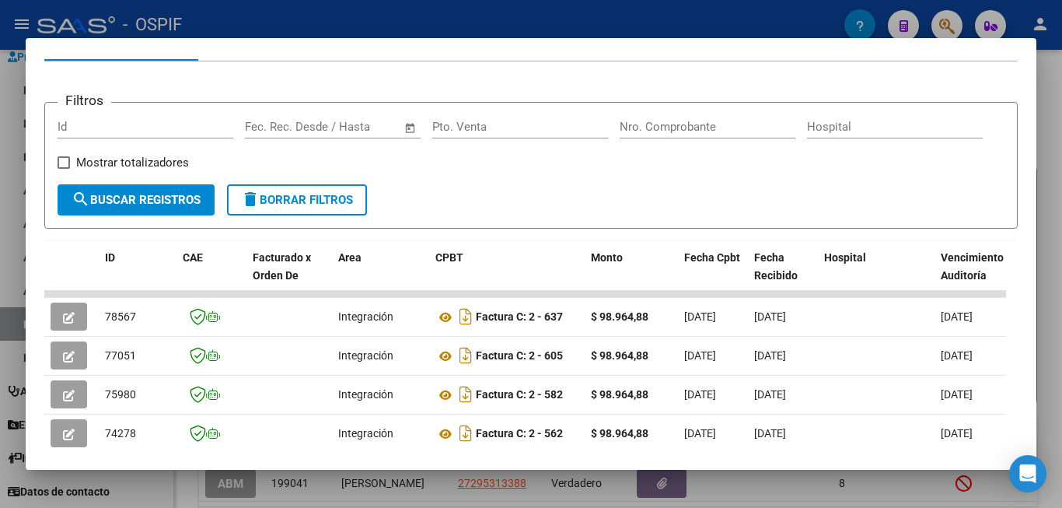
scroll to position [282, 0]
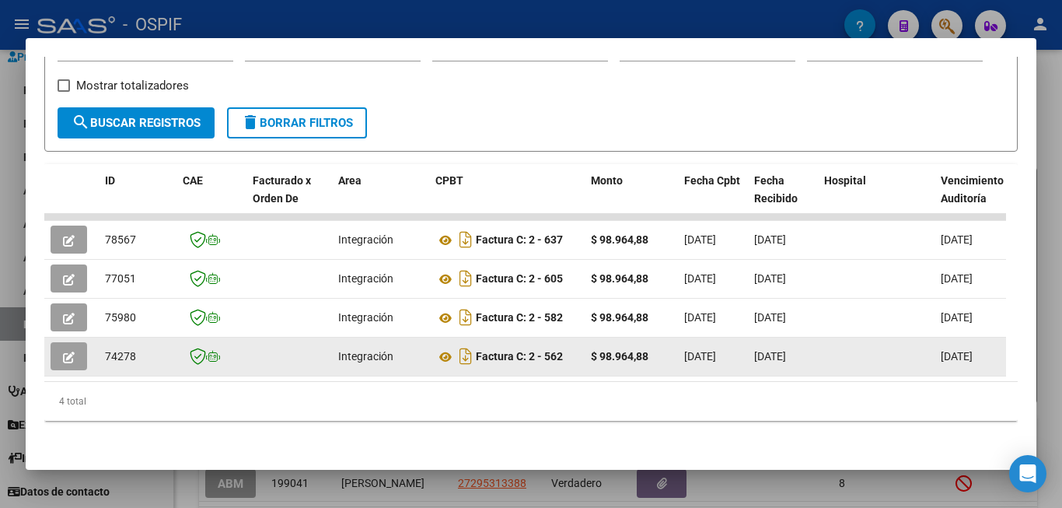
click at [70, 352] on icon "button" at bounding box center [69, 358] width 12 height 12
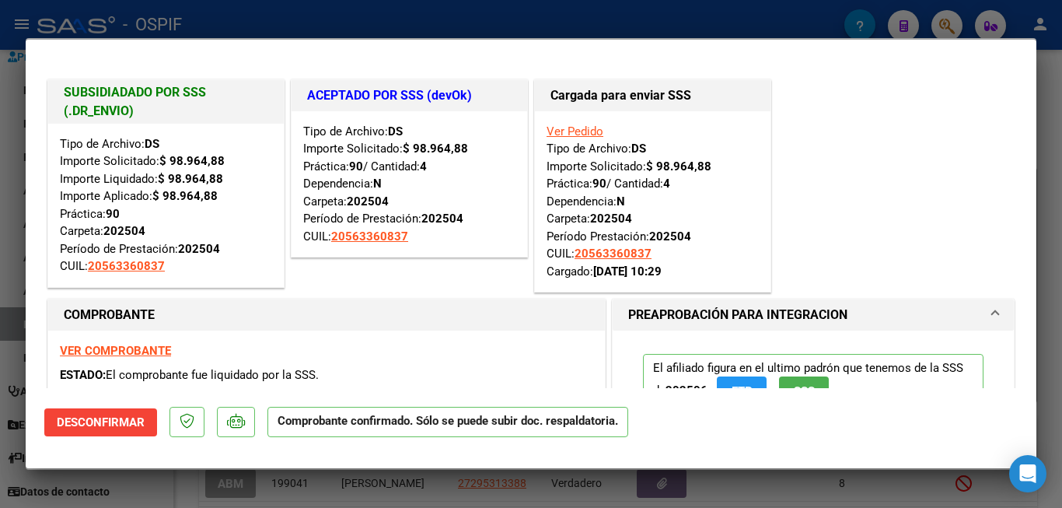
click at [1052, 296] on div at bounding box center [531, 254] width 1062 height 508
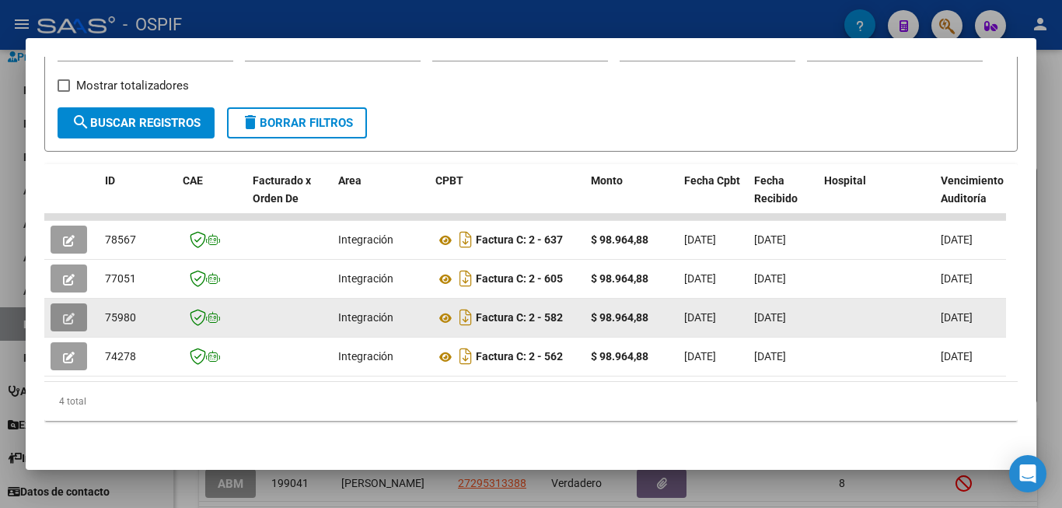
click at [75, 308] on button "button" at bounding box center [69, 317] width 37 height 28
